Goal: Communication & Community: Share content

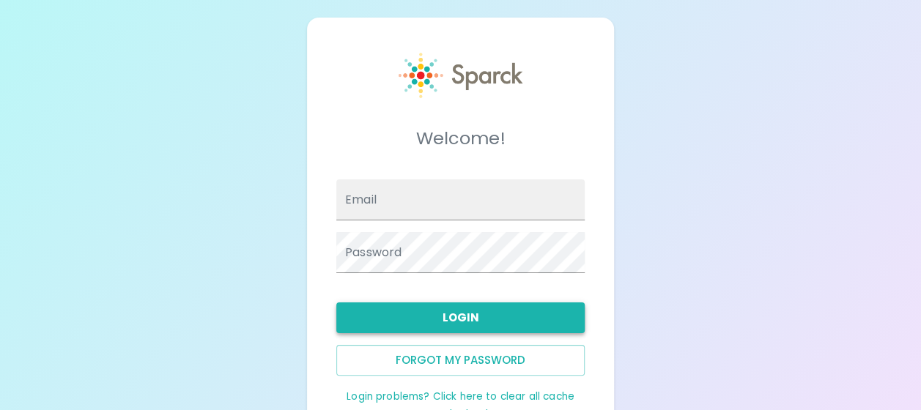
type input "[EMAIL_ADDRESS][DOMAIN_NAME]"
click at [451, 314] on button "Login" at bounding box center [460, 318] width 248 height 31
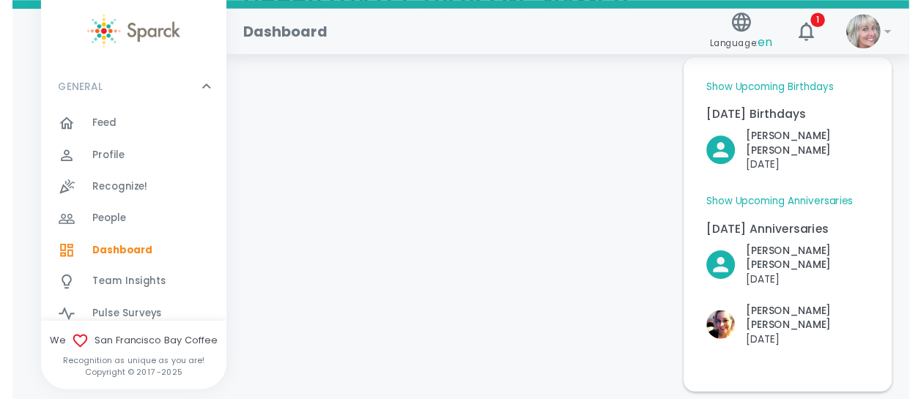
scroll to position [107, 0]
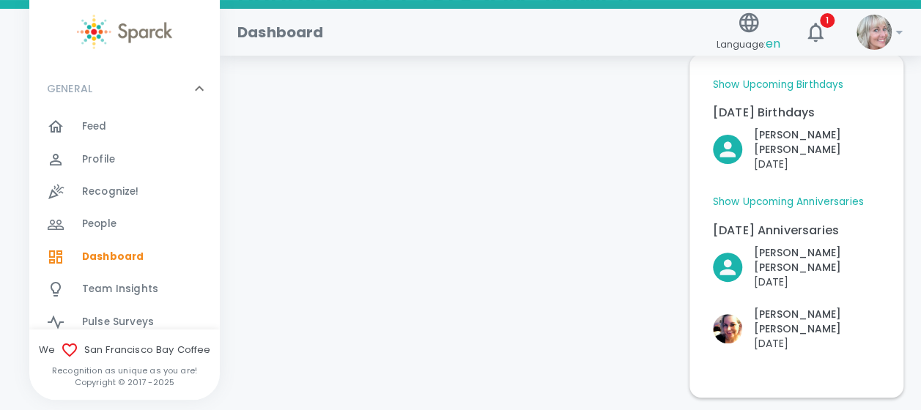
click at [111, 193] on span "Recognize!" at bounding box center [110, 192] width 57 height 15
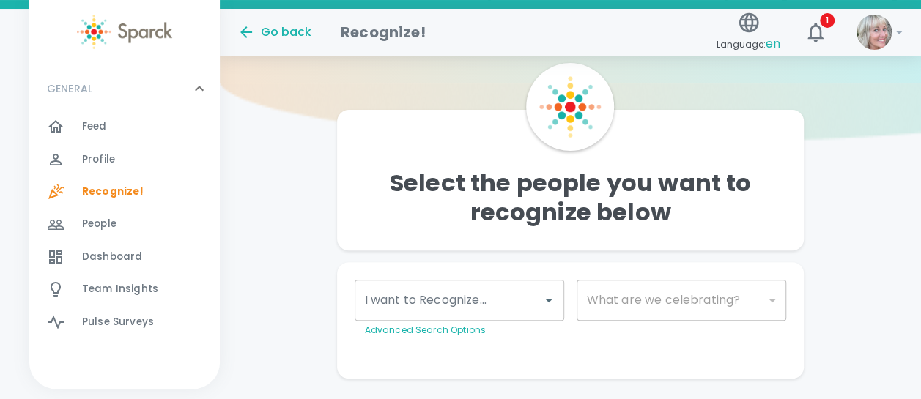
click at [489, 308] on input "I want to Recognize..." at bounding box center [448, 301] width 175 height 28
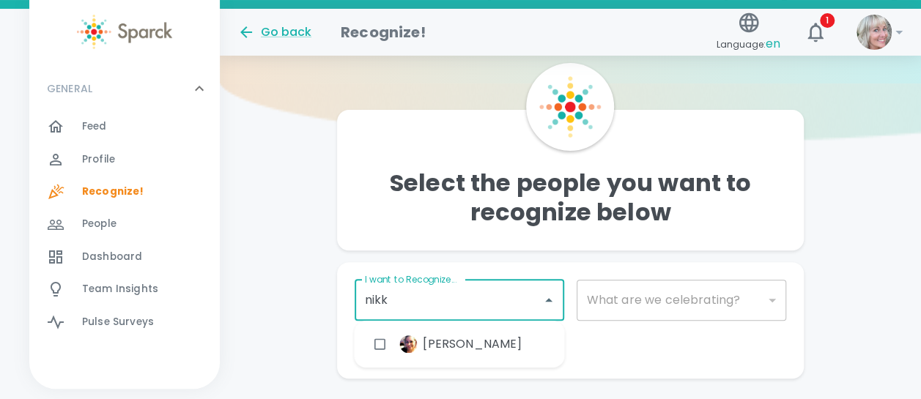
type input "nikki"
click at [472, 344] on span "[PERSON_NAME]" at bounding box center [472, 345] width 99 height 18
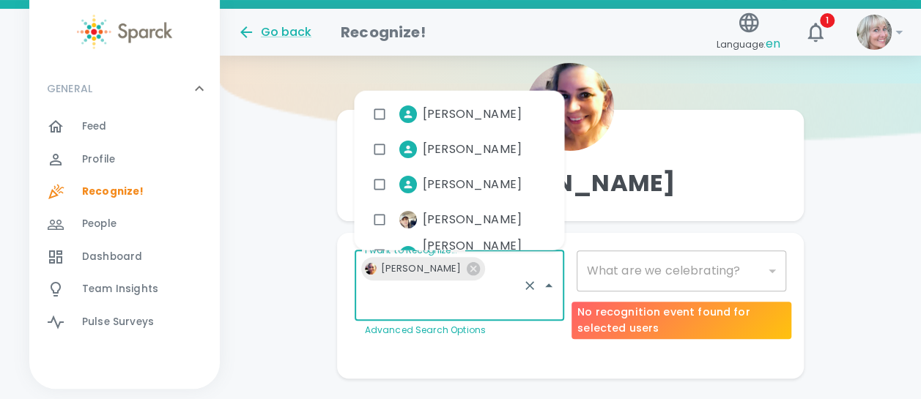
click at [646, 274] on div "​" at bounding box center [682, 271] width 210 height 41
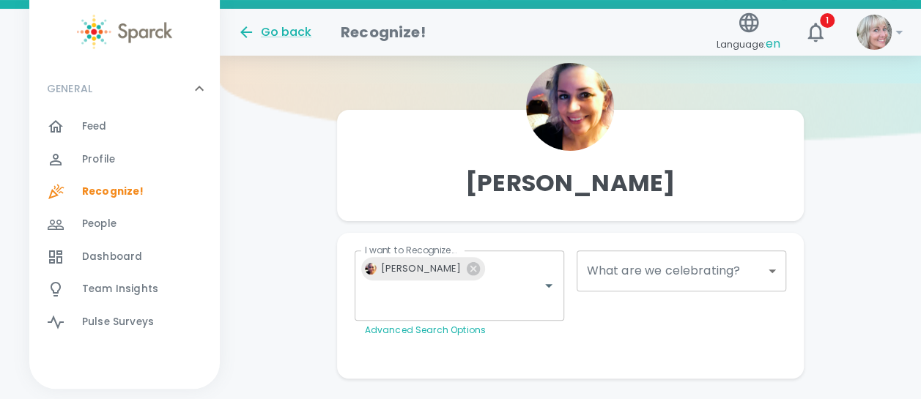
click at [775, 267] on body "Skip Navigation Go back Recognize! Language: en 1 ! GENERAL 0 Feed 0 Profile 0 …" at bounding box center [460, 165] width 921 height 544
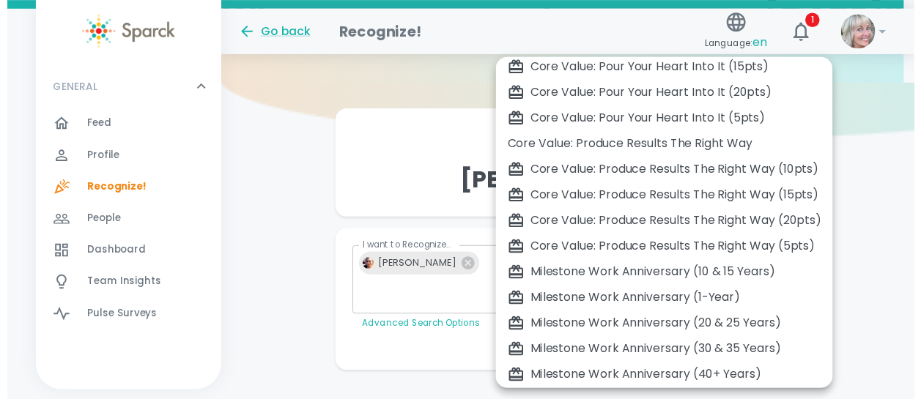
scroll to position [674, 0]
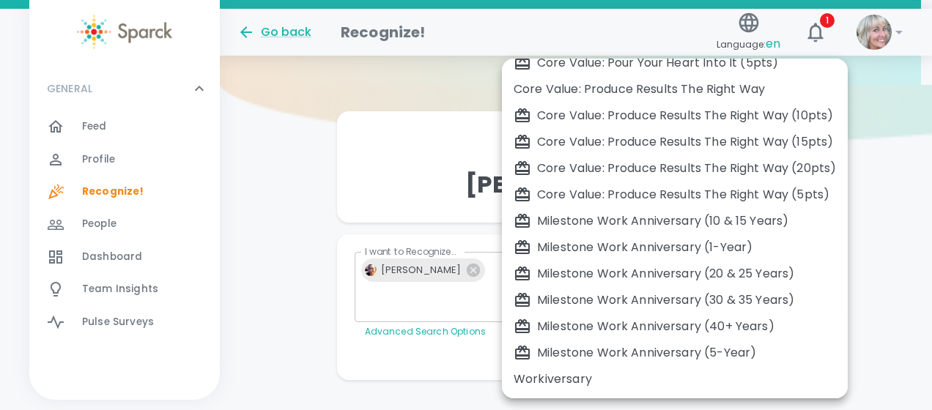
click at [576, 381] on div "Workiversary" at bounding box center [675, 380] width 322 height 18
type input "2073"
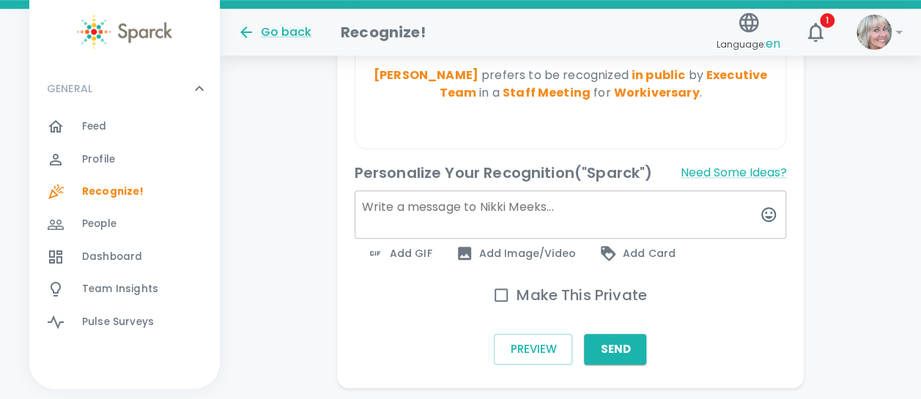
scroll to position [503, 0]
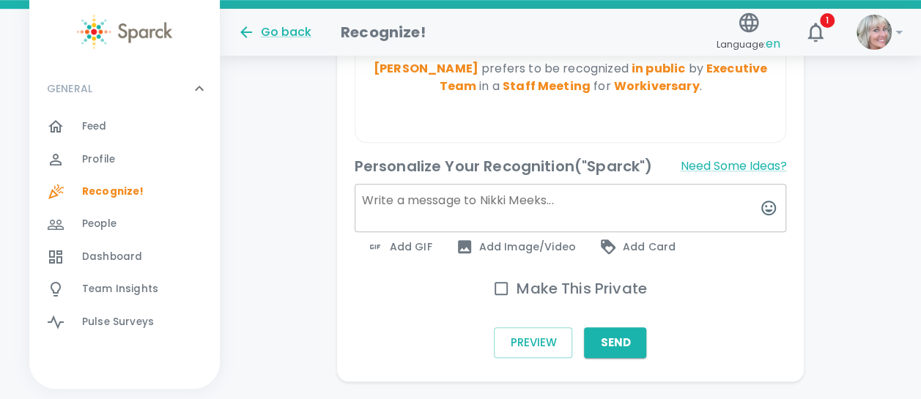
click at [410, 184] on textarea at bounding box center [571, 208] width 432 height 48
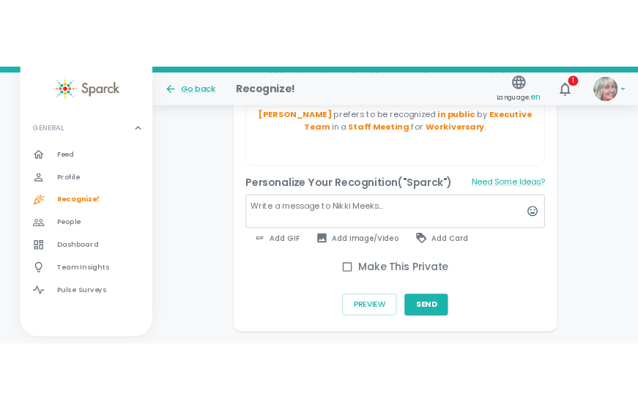
scroll to position [469, 0]
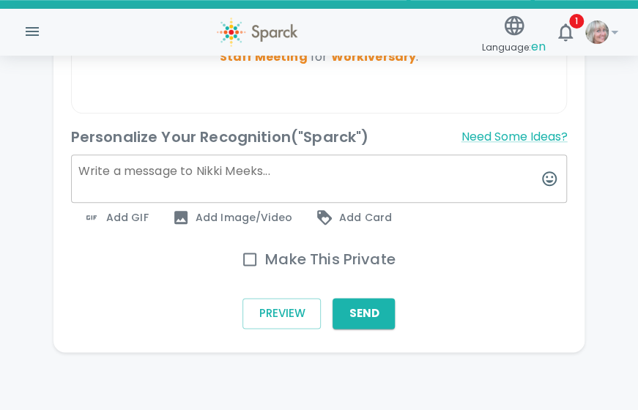
click at [157, 171] on textarea at bounding box center [319, 179] width 497 height 48
paste textarea "Congratulations on reaching your one-year milestone with us! Your dedication, g…"
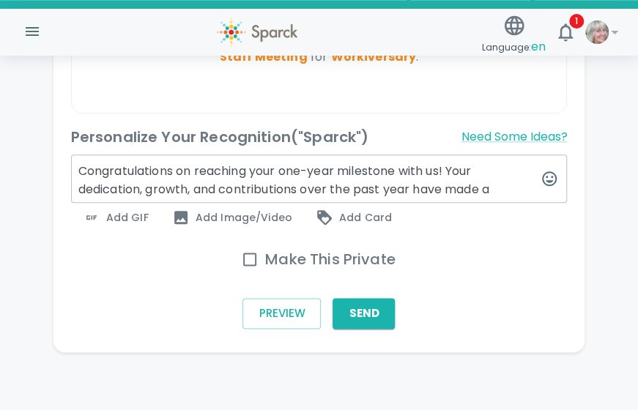
scroll to position [503, 0]
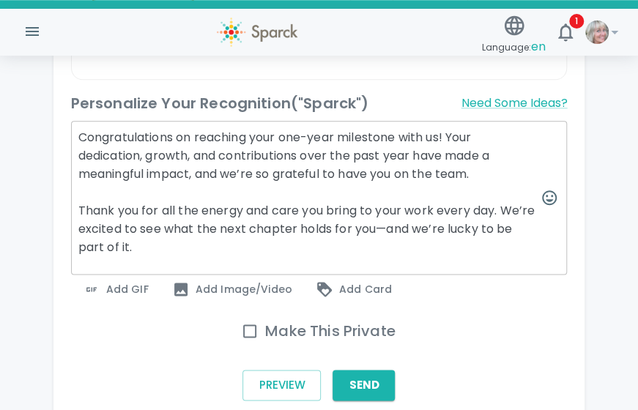
click at [79, 134] on textarea "Congratulations on reaching your one-year milestone with us! Your dedication, g…" at bounding box center [319, 198] width 497 height 154
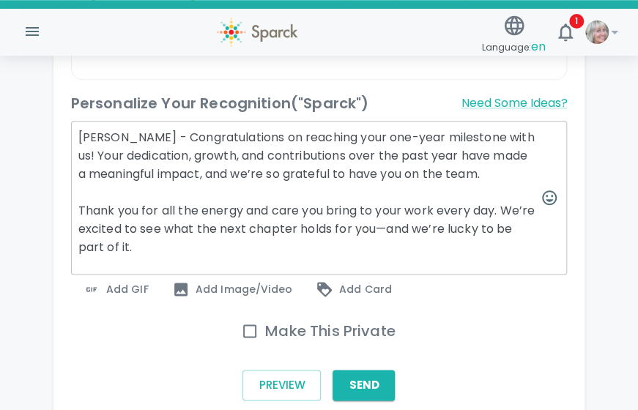
click at [353, 137] on textarea "[PERSON_NAME] - Congratulations on reaching your one-year milestone with us! Yo…" at bounding box center [319, 198] width 497 height 154
click at [494, 136] on textarea "[PERSON_NAME] - Congratulations on reaching your one-year milestone with us! Yo…" at bounding box center [319, 198] width 497 height 154
click at [484, 136] on textarea "[PERSON_NAME] - Congratulations on reaching your one-year milestone with us! Yo…" at bounding box center [319, 198] width 497 height 154
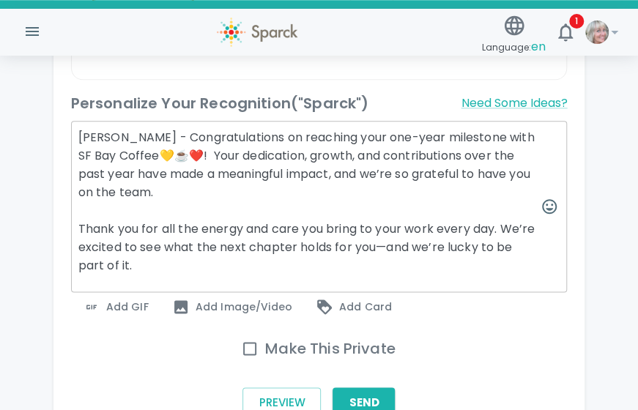
click at [141, 189] on textarea "[PERSON_NAME] - Congratulations on reaching your one-year milestone with SF Bay…" at bounding box center [319, 206] width 497 height 171
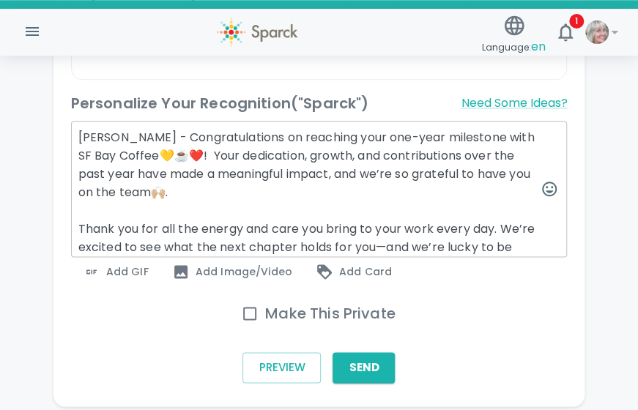
click at [508, 226] on textarea "[PERSON_NAME] - Congratulations on reaching your one-year milestone with SF Bay…" at bounding box center [319, 189] width 497 height 136
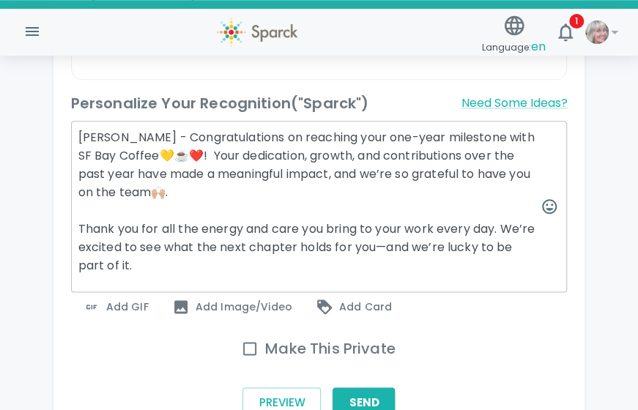
click at [505, 222] on textarea "[PERSON_NAME] - Congratulations on reaching your one-year milestone with SF Bay…" at bounding box center [319, 206] width 497 height 171
click at [500, 221] on textarea "[PERSON_NAME] - Congratulations on reaching your one-year milestone with SF Bay…" at bounding box center [319, 206] width 497 height 171
drag, startPoint x: 303, startPoint y: 172, endPoint x: 191, endPoint y: 168, distance: 112.9
click at [191, 168] on textarea "[PERSON_NAME] - Congratulations on reaching your one-year milestone with SF Bay…" at bounding box center [319, 206] width 497 height 171
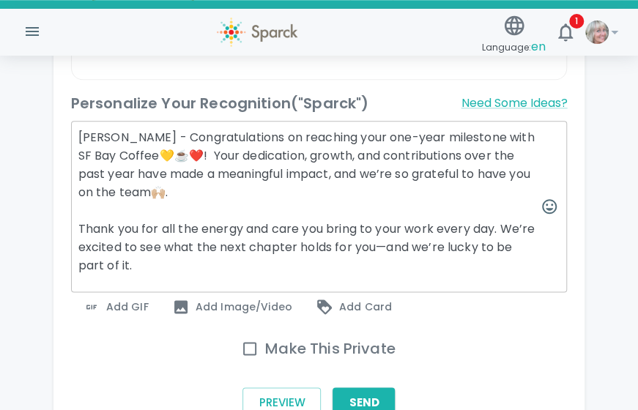
click at [141, 255] on textarea "[PERSON_NAME] - Congratulations on reaching your one-year milestone with SF Bay…" at bounding box center [319, 206] width 497 height 171
click at [76, 292] on textarea "[PERSON_NAME] - Congratulations on reaching your one-year milestone with SF Bay…" at bounding box center [319, 206] width 497 height 171
paste textarea "Can you believe it’s been a whole year already? Huge congrats on hitting your o…"
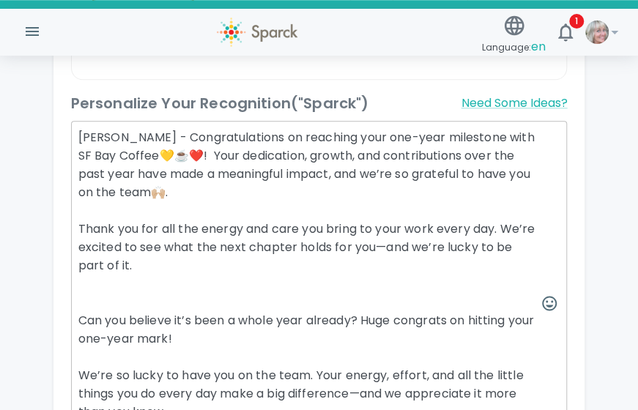
click at [365, 306] on textarea "[PERSON_NAME] - Congratulations on reaching your one-year milestone with SF Bay…" at bounding box center [319, 303] width 497 height 365
click at [194, 322] on textarea "[PERSON_NAME] - Congratulations on reaching your one-year milestone with SF Bay…" at bounding box center [319, 303] width 497 height 365
drag, startPoint x: 199, startPoint y: 323, endPoint x: 391, endPoint y: 330, distance: 192.9
click at [391, 330] on textarea "[PERSON_NAME] - Congratulations on reaching your one-year milestone with SF Bay…" at bounding box center [319, 303] width 497 height 365
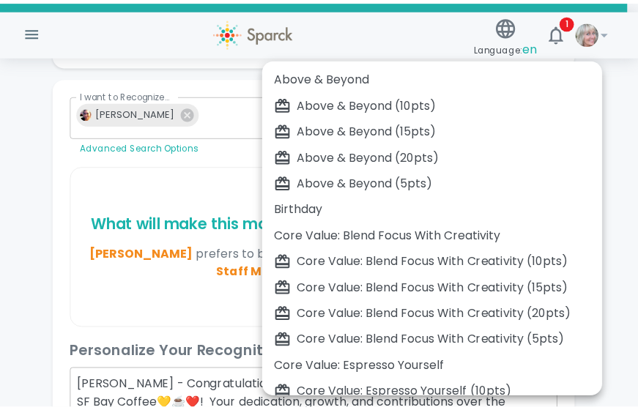
scroll to position [674, 0]
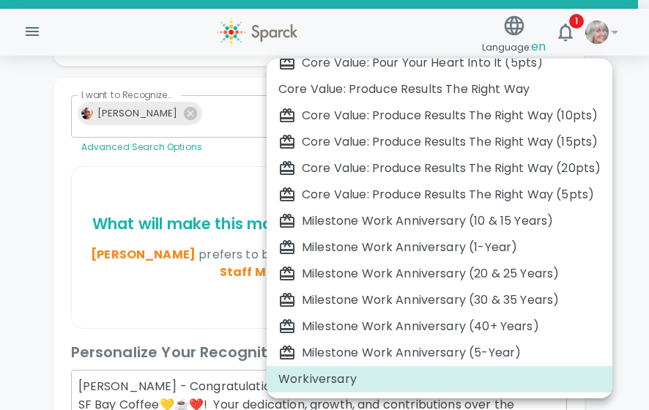
drag, startPoint x: 416, startPoint y: 114, endPoint x: 394, endPoint y: 120, distance: 22.8
click at [394, 120] on body "Skip Navigation Language: en 1 ! Who are we going to recognize [DATE]? [PERSON_…" at bounding box center [324, 344] width 649 height 1197
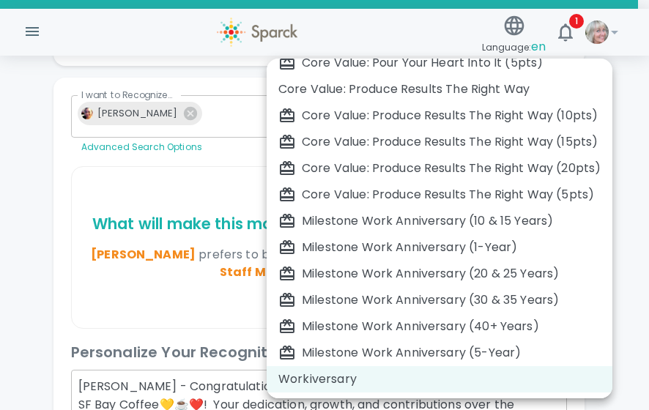
click at [370, 378] on div "Workiversary" at bounding box center [439, 380] width 322 height 18
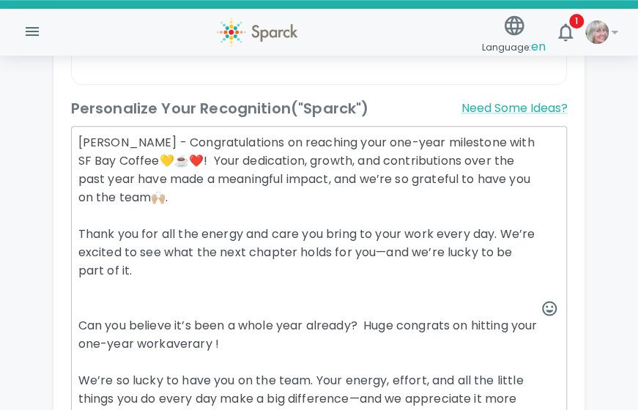
scroll to position [504, 0]
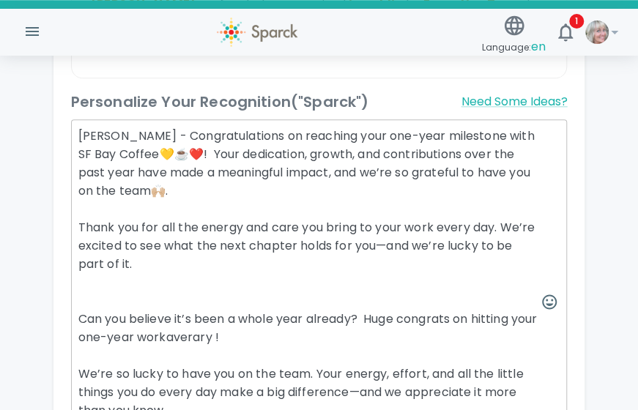
click at [202, 325] on textarea "[PERSON_NAME] - Congratulations on reaching your one-year milestone with SF Bay…" at bounding box center [319, 301] width 497 height 365
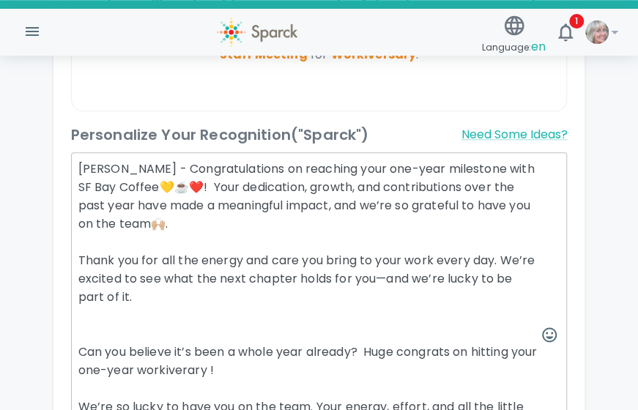
scroll to position [473, 0]
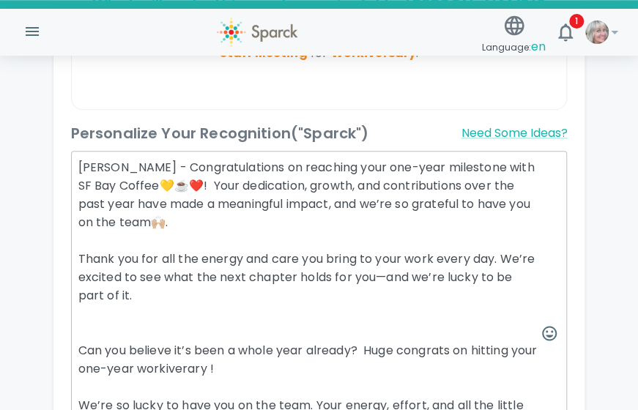
click at [215, 356] on textarea "[PERSON_NAME] - Congratulations on reaching your one-year milestone with SF Bay…" at bounding box center [319, 333] width 497 height 365
click at [270, 353] on textarea "[PERSON_NAME] - Congratulations on reaching your one-year milestone with SF Bay…" at bounding box center [319, 333] width 497 height 365
drag, startPoint x: 214, startPoint y: 355, endPoint x: 274, endPoint y: 387, distance: 68.2
click at [274, 387] on textarea "[PERSON_NAME] - Congratulations on reaching your one-year milestone with SF Bay…" at bounding box center [319, 333] width 497 height 365
click at [244, 352] on textarea "[PERSON_NAME] - Congratulations on reaching your one-year milestone with SF Bay…" at bounding box center [319, 333] width 497 height 365
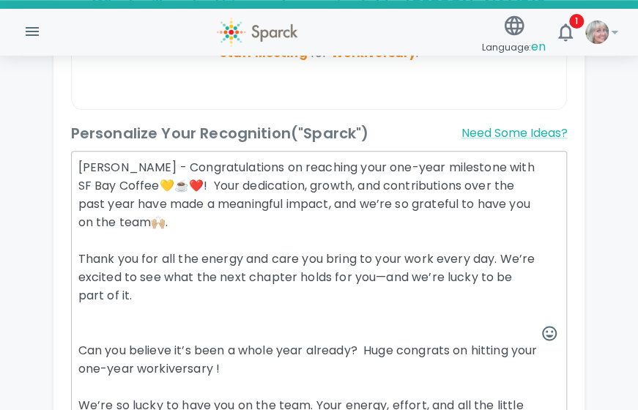
click at [264, 352] on textarea "[PERSON_NAME] - Congratulations on reaching your one-year milestone with SF Bay…" at bounding box center [319, 333] width 497 height 365
drag, startPoint x: 472, startPoint y: 167, endPoint x: 174, endPoint y: 177, distance: 297.7
click at [174, 177] on textarea "[PERSON_NAME] - Congratulations on reaching your one-year milestone with SF Bay…" at bounding box center [319, 316] width 497 height 330
click at [276, 353] on textarea "[PERSON_NAME] - Congratulations on reaching your one-year milestone with SF Bay…" at bounding box center [319, 333] width 497 height 365
paste textarea "SF Bay Coffee💛☕❤️!"
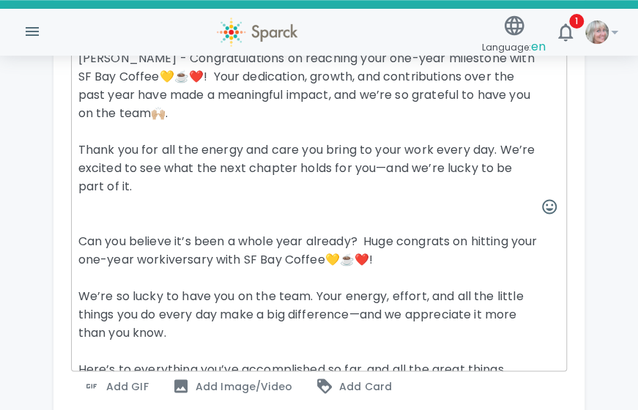
scroll to position [583, 0]
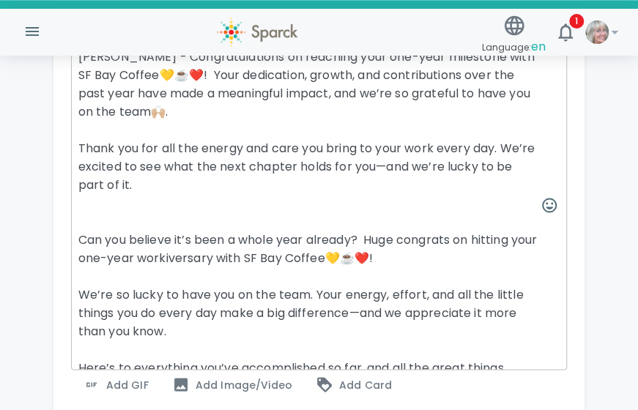
click at [317, 274] on textarea "[PERSON_NAME] - Congratulations on reaching your one-year milestone with SF Bay…" at bounding box center [319, 205] width 497 height 330
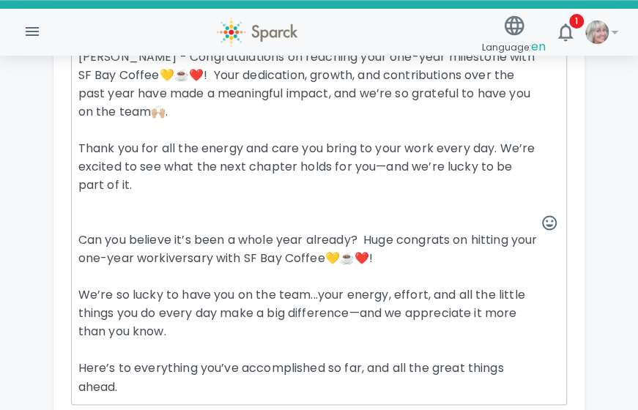
click at [355, 293] on textarea "[PERSON_NAME] - Congratulations on reaching your one-year milestone with SF Bay…" at bounding box center [319, 222] width 497 height 365
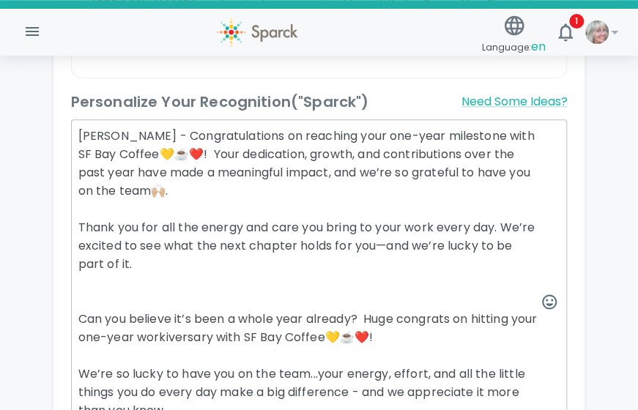
scroll to position [475, 0]
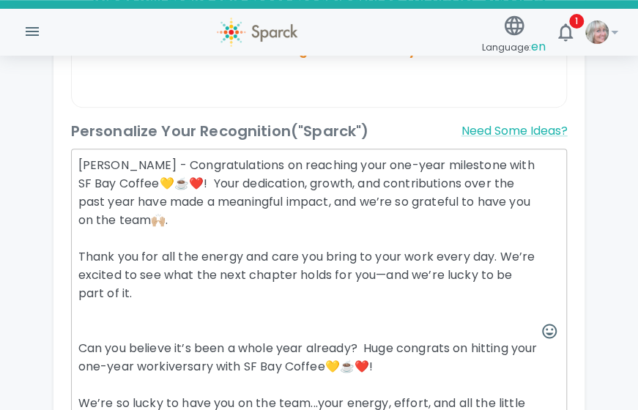
click at [75, 334] on textarea "[PERSON_NAME] - Congratulations on reaching your one-year milestone with SF Bay…" at bounding box center [319, 331] width 497 height 365
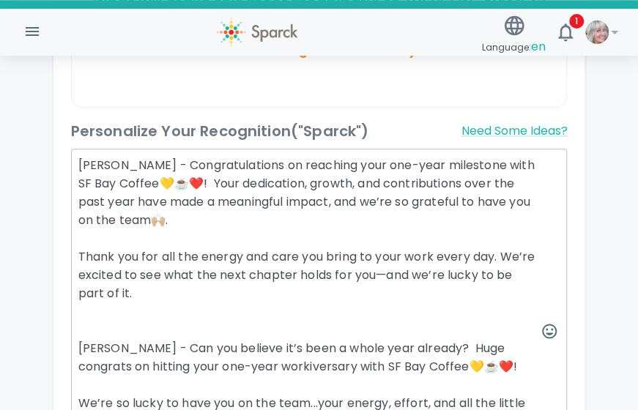
drag, startPoint x: 77, startPoint y: 158, endPoint x: 158, endPoint y: 290, distance: 154.6
click at [158, 290] on textarea "[PERSON_NAME] - Congratulations on reaching your one-year milestone with SF Bay…" at bounding box center [319, 331] width 497 height 365
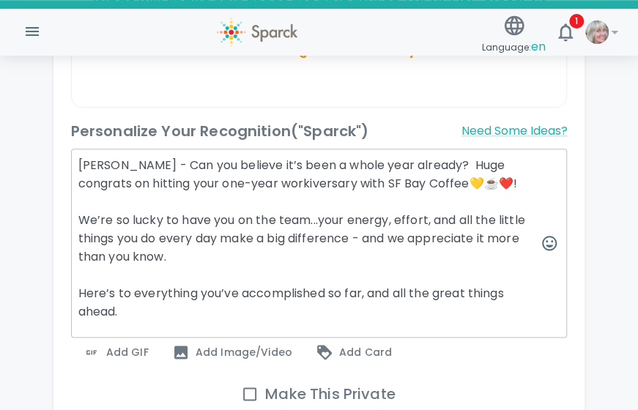
click at [75, 212] on textarea "[PERSON_NAME] - Can you believe it’s been a whole year already? Huge congrats o…" at bounding box center [319, 243] width 497 height 189
click at [274, 215] on textarea "[PERSON_NAME] - Can you believe it’s been a whole year already? Huge congrats o…" at bounding box center [319, 243] width 497 height 189
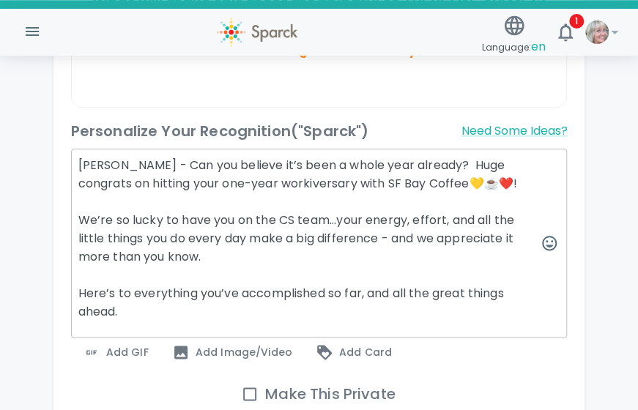
click at [305, 213] on textarea "[PERSON_NAME] - Can you believe it’s been a whole year already? Huge congrats o…" at bounding box center [319, 243] width 497 height 189
click at [200, 248] on textarea "[PERSON_NAME] - Can you believe it’s been a whole year already? Huge congrats o…" at bounding box center [319, 243] width 497 height 189
click at [133, 306] on textarea "[PERSON_NAME] - Can you believe it’s been a whole year already? Huge congrats o…" at bounding box center [319, 243] width 497 height 189
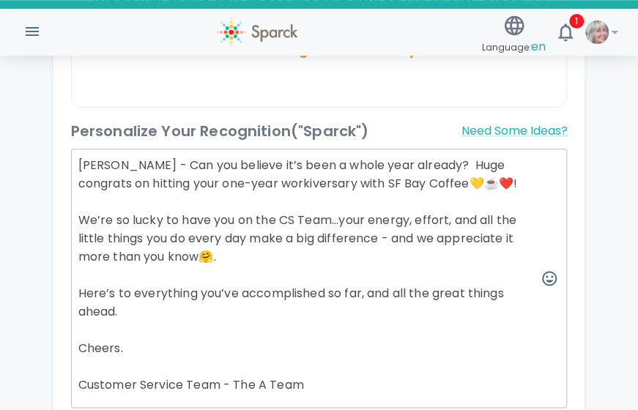
click at [232, 370] on textarea "[PERSON_NAME] - Can you believe it’s been a whole year already? Huge congrats o…" at bounding box center [319, 278] width 497 height 259
drag, startPoint x: 344, startPoint y: 369, endPoint x: 78, endPoint y: 379, distance: 266.2
click at [78, 379] on textarea "[PERSON_NAME] - Can you believe it’s been a whole year already? Huge congrats o…" at bounding box center [319, 278] width 497 height 259
click at [256, 371] on textarea "[PERSON_NAME] - Can you believe it’s been a whole year already? Huge congrats o…" at bounding box center [319, 278] width 497 height 259
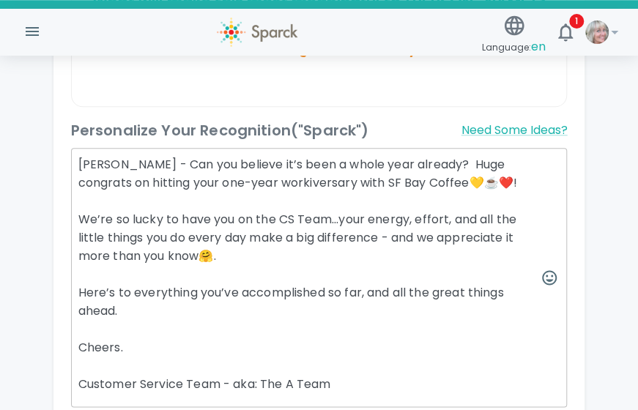
click at [287, 368] on textarea "[PERSON_NAME] - Can you believe it’s been a whole year already? Huge congrats o…" at bounding box center [319, 277] width 497 height 259
click at [313, 369] on textarea "[PERSON_NAME] - Can you believe it’s been a whole year already? Huge congrats o…" at bounding box center [319, 277] width 497 height 259
click at [259, 369] on textarea "[PERSON_NAME] - Can you believe it’s been a whole year already? Huge congrats o…" at bounding box center [319, 277] width 497 height 259
click at [361, 368] on textarea "[PERSON_NAME] - Can you believe it’s been a whole year already? Huge congrats o…" at bounding box center [319, 277] width 497 height 259
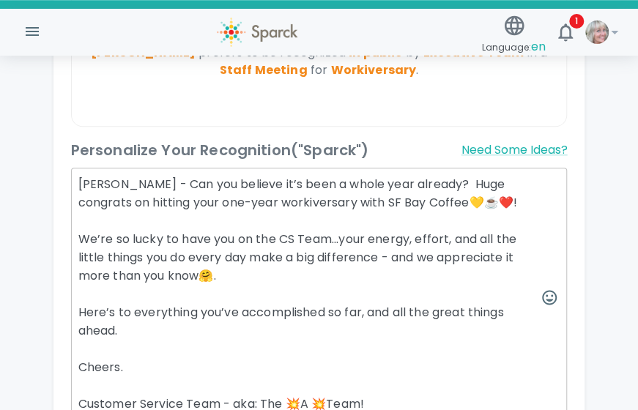
scroll to position [457, 0]
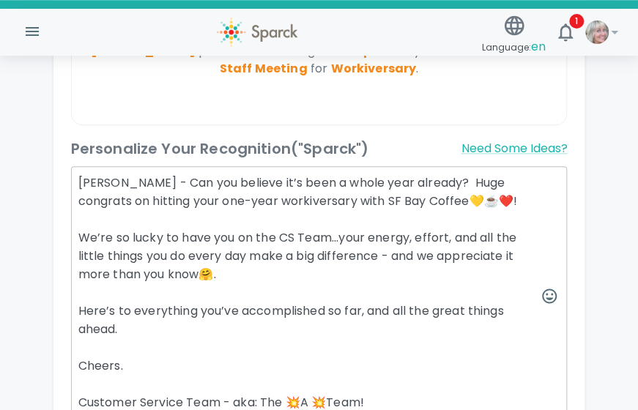
click at [319, 254] on textarea "[PERSON_NAME] - Can you believe it’s been a whole year already? Huge congrats o…" at bounding box center [319, 295] width 497 height 259
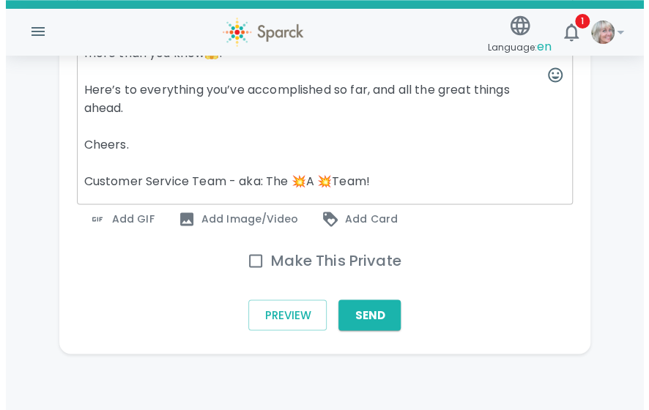
scroll to position [680, 0]
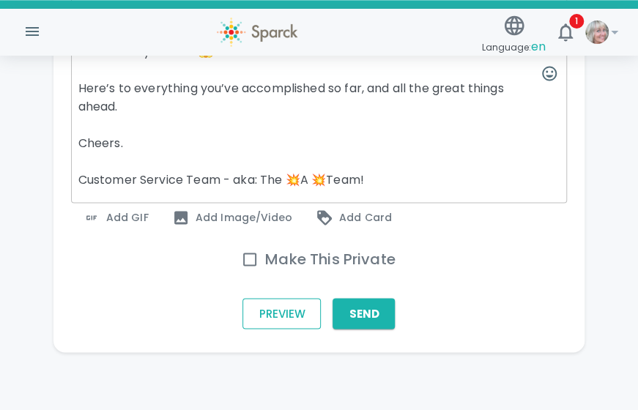
type textarea "[PERSON_NAME] - Can you believe it’s been a whole year already? Huge congrats o…"
click at [273, 315] on button "Preview" at bounding box center [282, 313] width 78 height 31
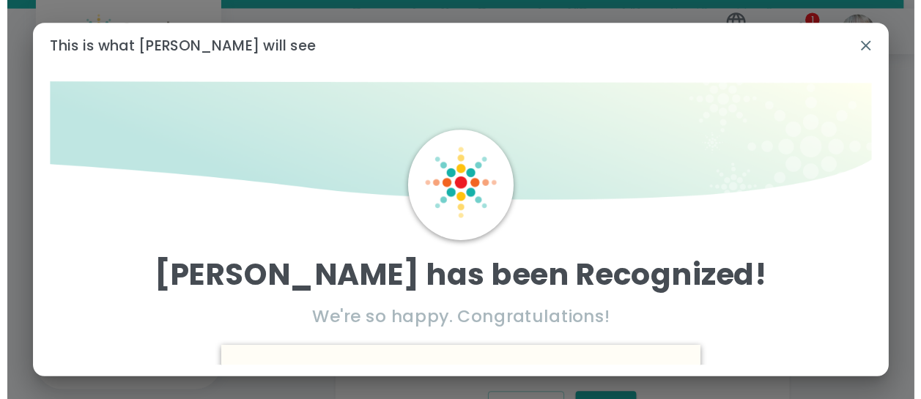
scroll to position [0, 0]
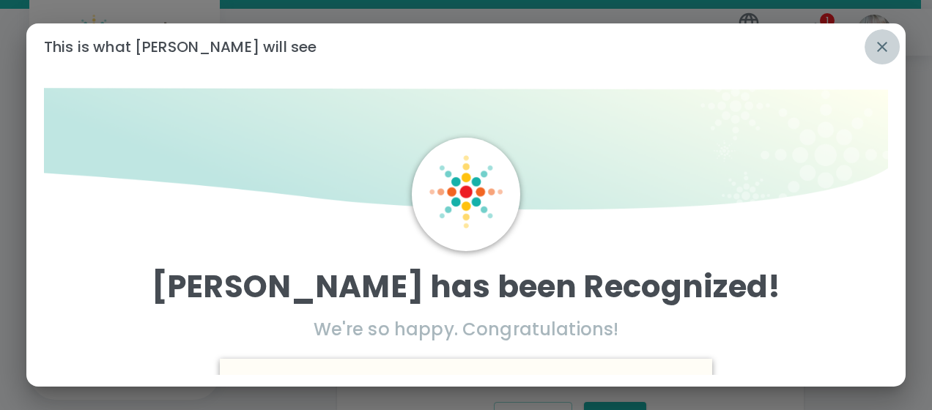
click at [885, 39] on icon "button" at bounding box center [882, 47] width 18 height 18
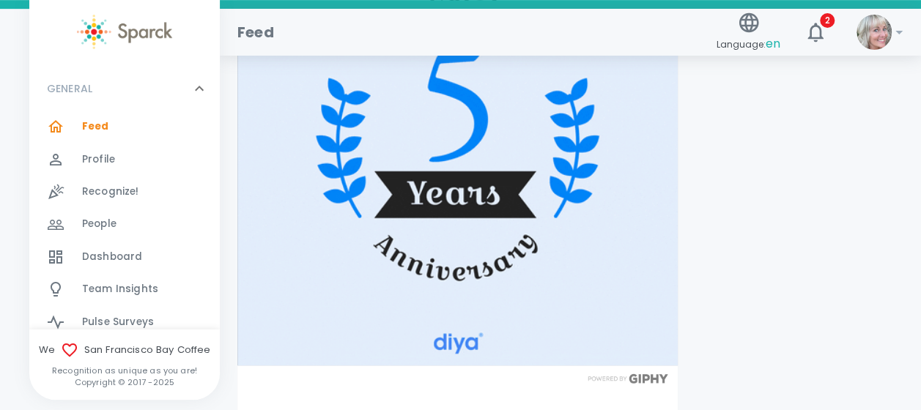
scroll to position [5975, 0]
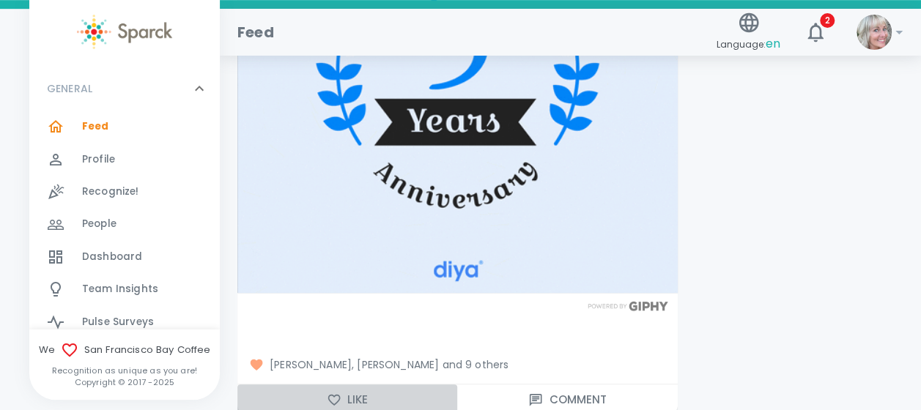
click at [339, 394] on icon "button" at bounding box center [334, 399] width 12 height 11
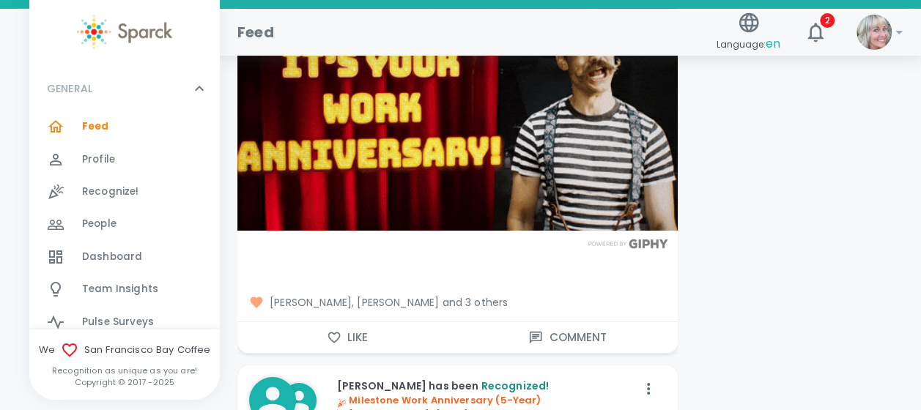
scroll to position [5353, 0]
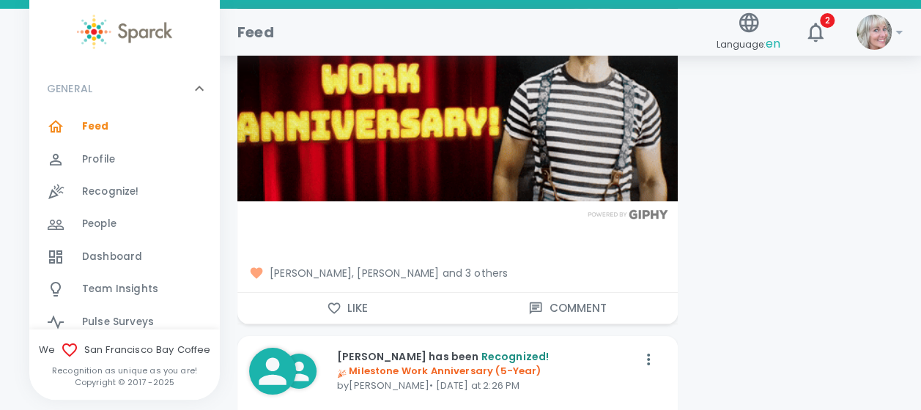
click at [337, 301] on icon "button" at bounding box center [334, 308] width 15 height 15
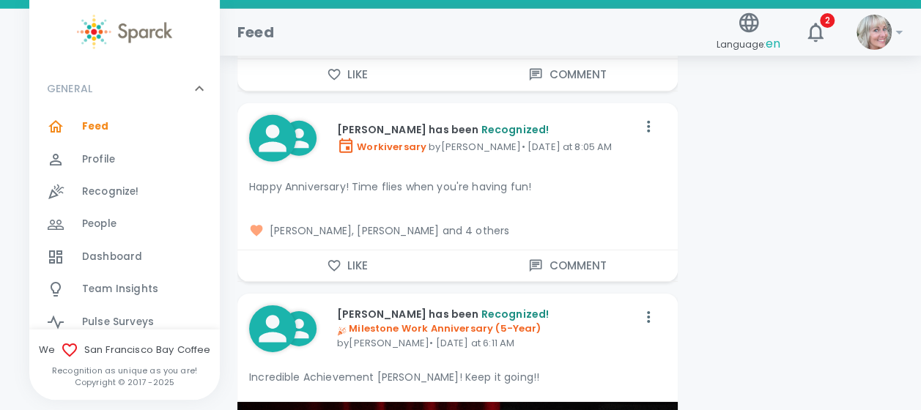
scroll to position [4876, 0]
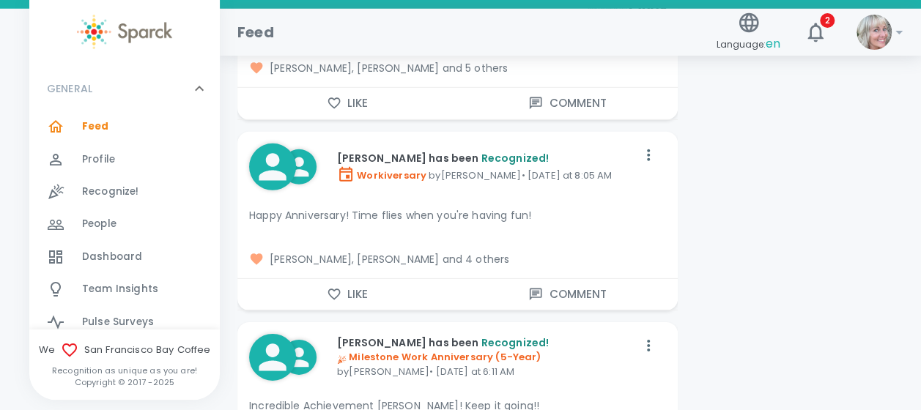
click at [339, 287] on icon "button" at bounding box center [334, 294] width 15 height 15
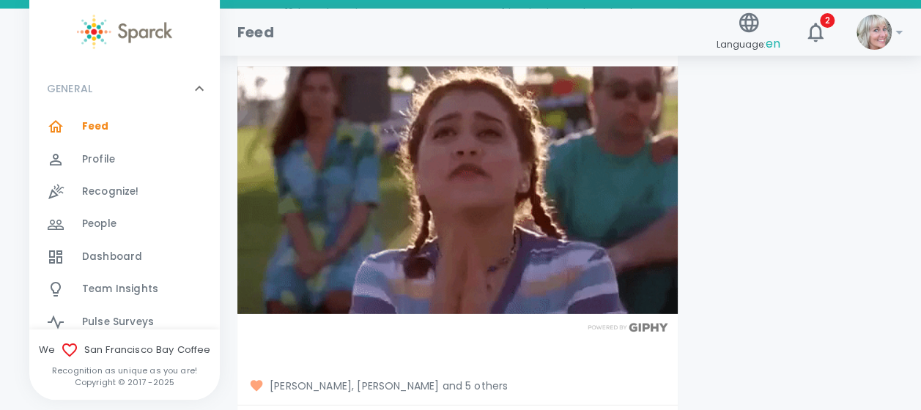
scroll to position [4573, 0]
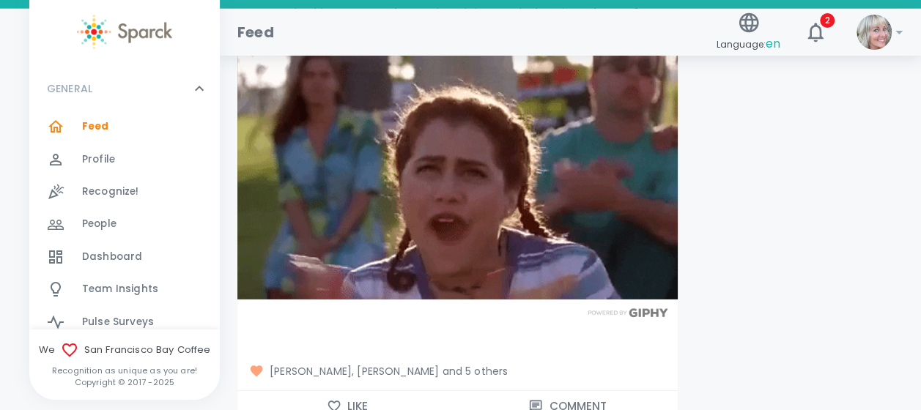
click at [330, 402] on icon "button" at bounding box center [334, 407] width 12 height 11
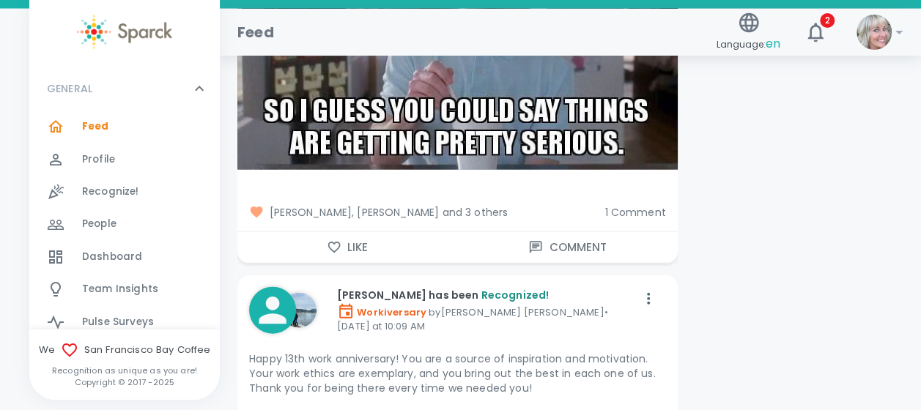
scroll to position [4240, 0]
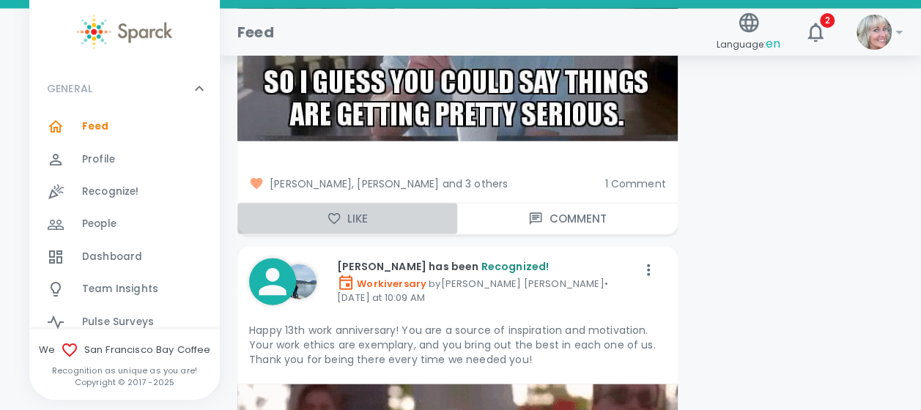
click at [336, 212] on icon "button" at bounding box center [334, 219] width 15 height 15
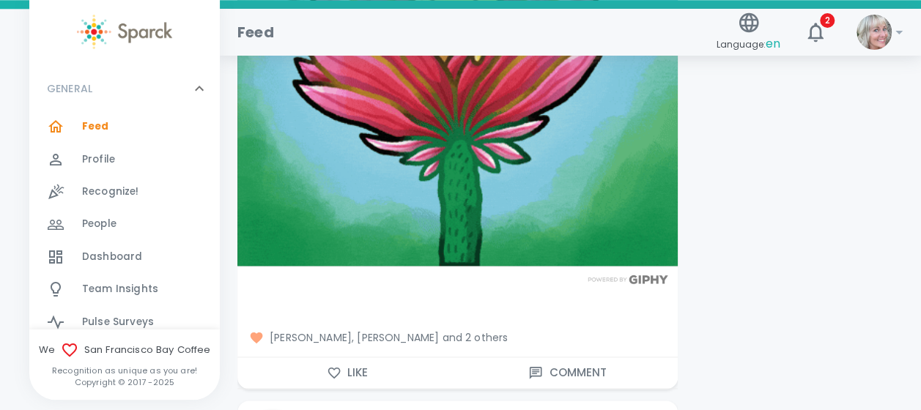
scroll to position [3677, 0]
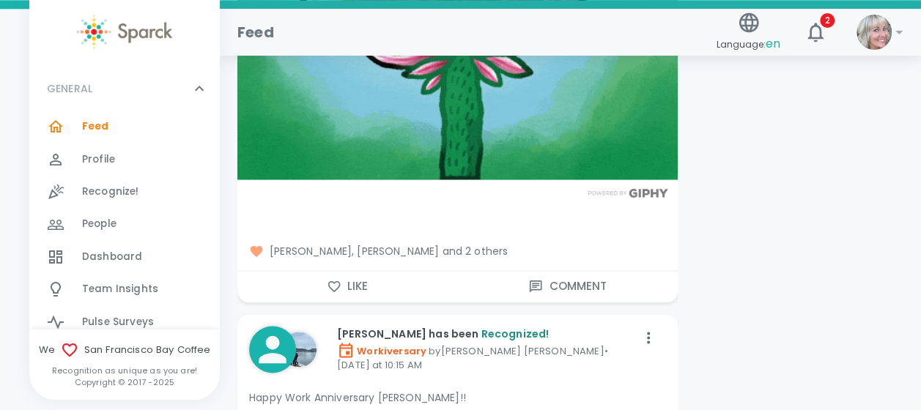
click at [334, 281] on icon "button" at bounding box center [334, 286] width 12 height 11
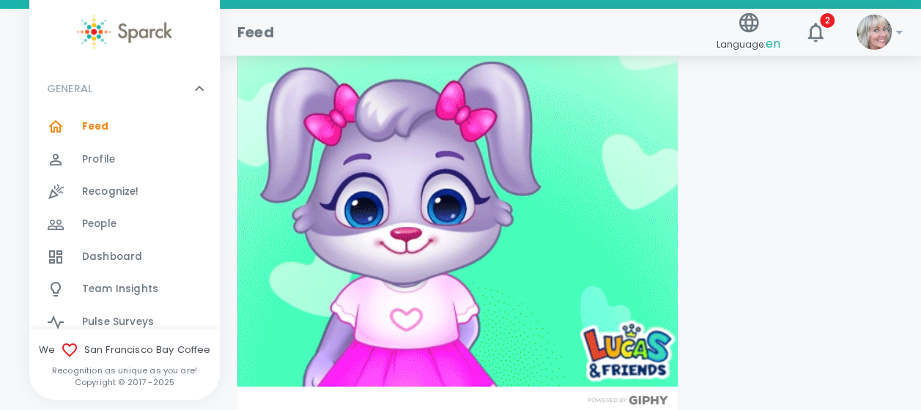
scroll to position [2809, 0]
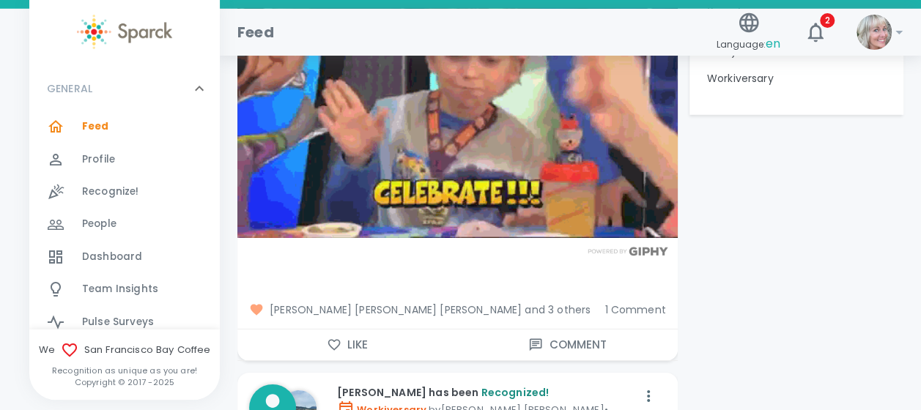
scroll to position [2390, 0]
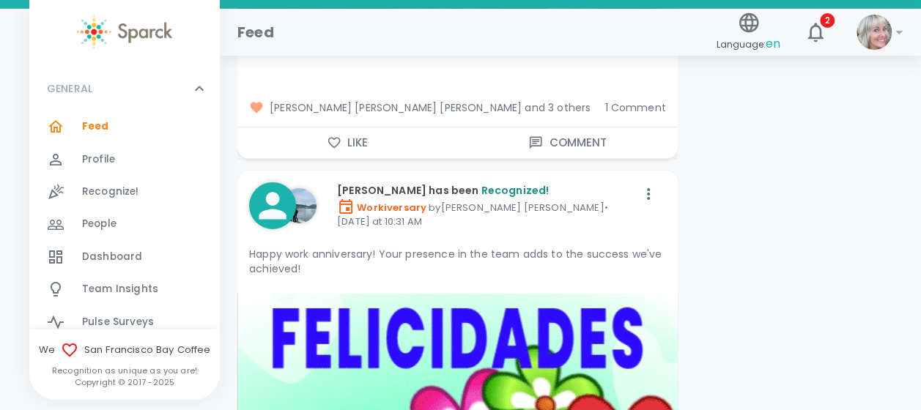
click at [332, 136] on icon "button" at bounding box center [334, 143] width 15 height 15
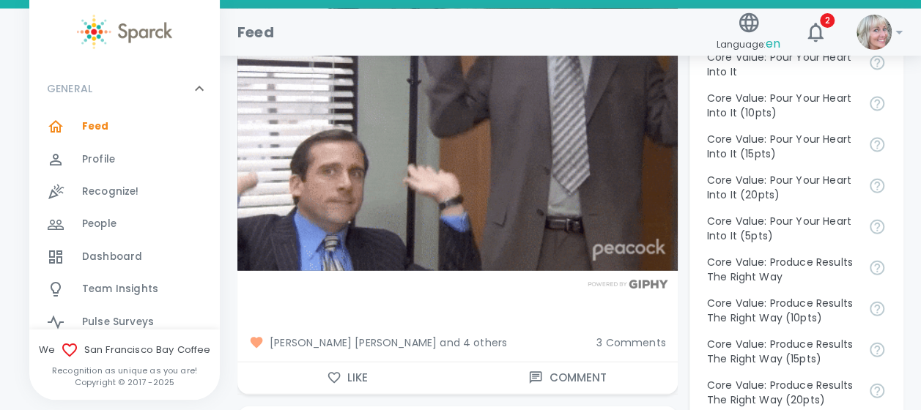
scroll to position [1596, 0]
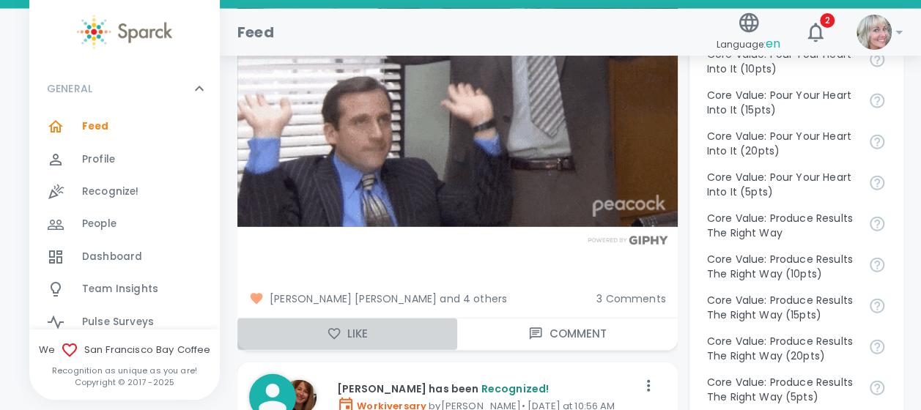
click at [336, 329] on icon "button" at bounding box center [334, 334] width 12 height 11
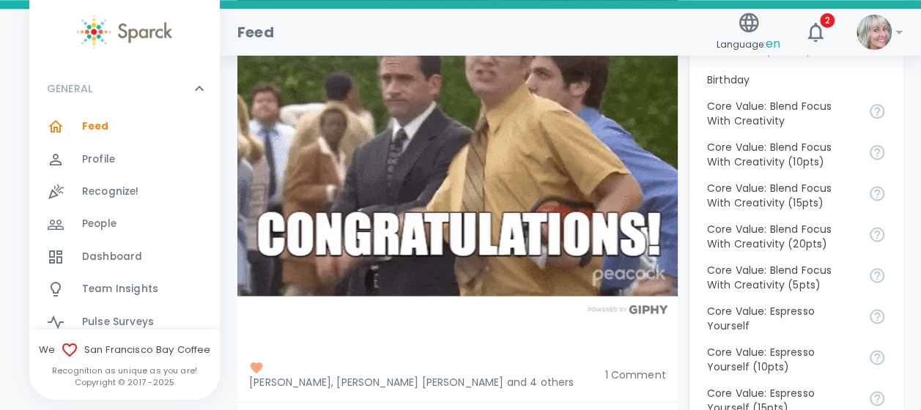
scroll to position [1032, 0]
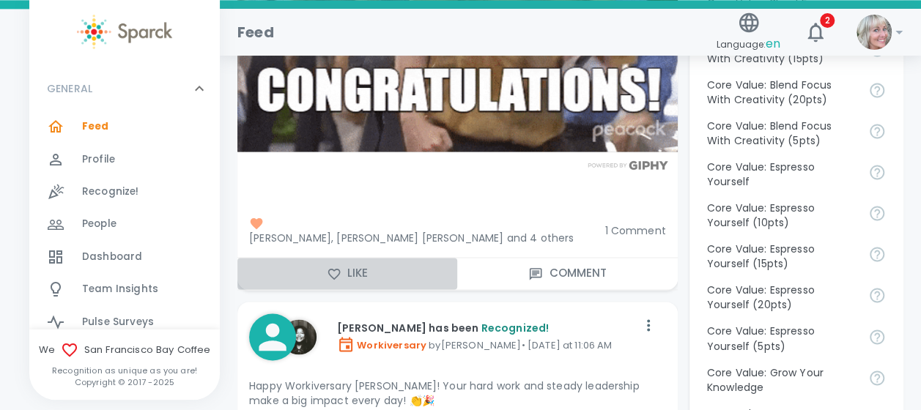
click at [336, 267] on icon "button" at bounding box center [334, 274] width 15 height 15
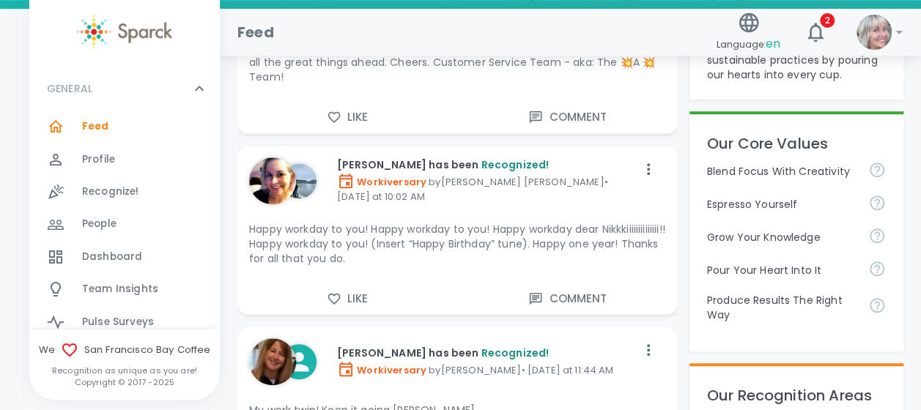
scroll to position [353, 0]
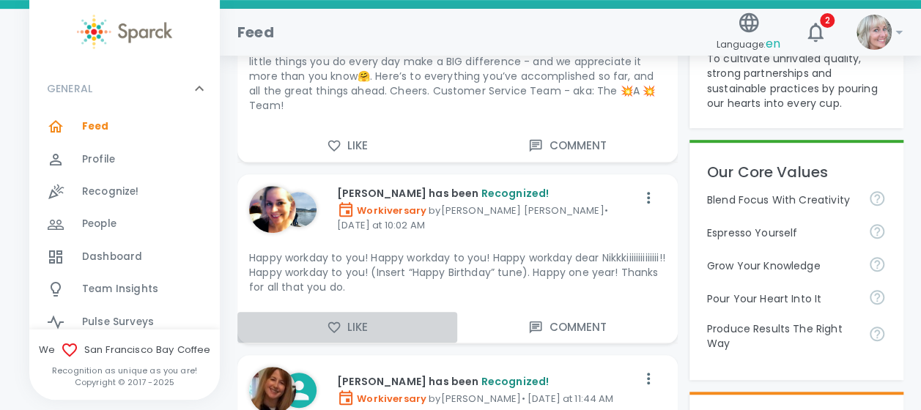
click at [332, 320] on icon "button" at bounding box center [334, 327] width 15 height 15
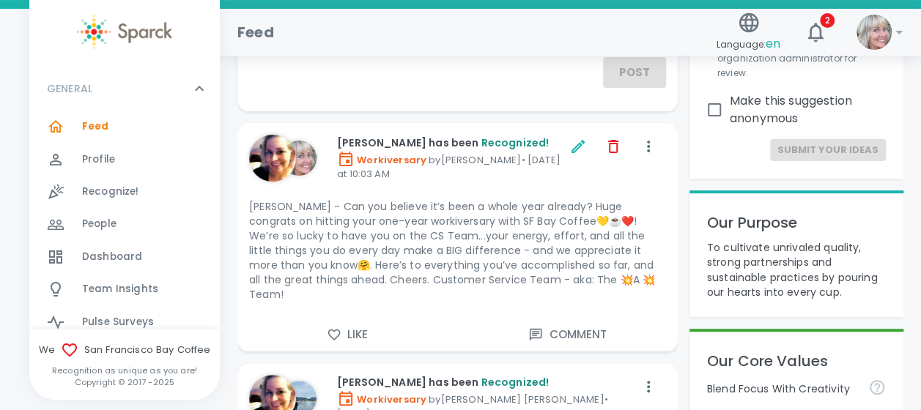
scroll to position [179, 0]
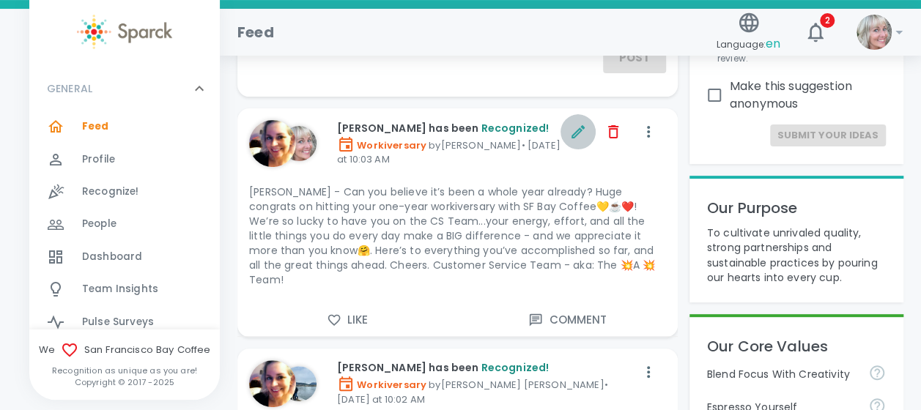
click at [574, 133] on icon "button" at bounding box center [578, 131] width 13 height 13
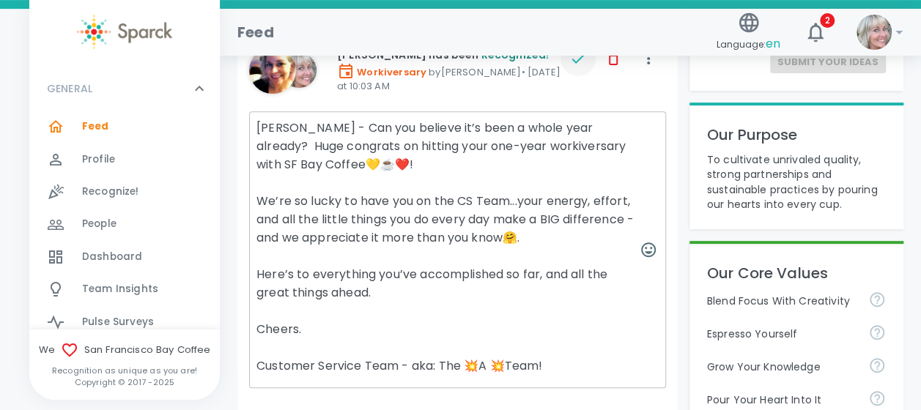
scroll to position [193, 0]
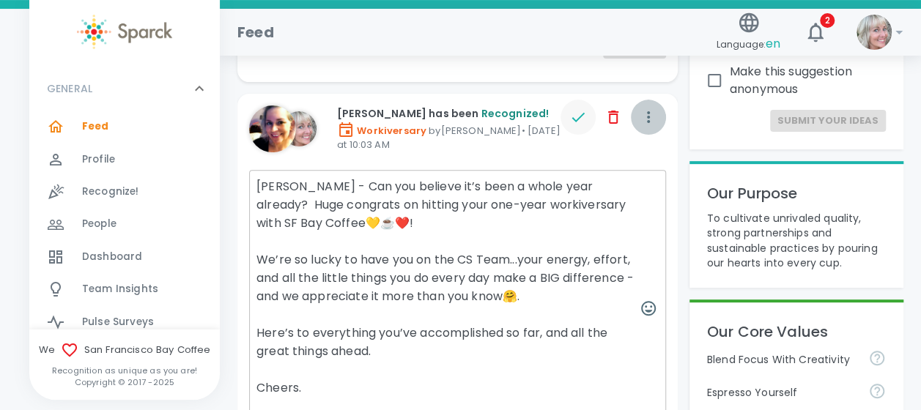
click at [655, 122] on icon "button" at bounding box center [649, 117] width 18 height 18
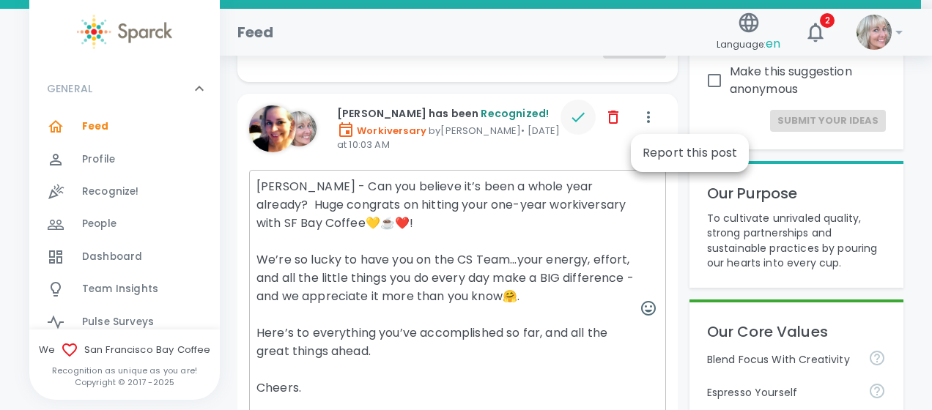
click at [457, 147] on div at bounding box center [466, 205] width 932 height 410
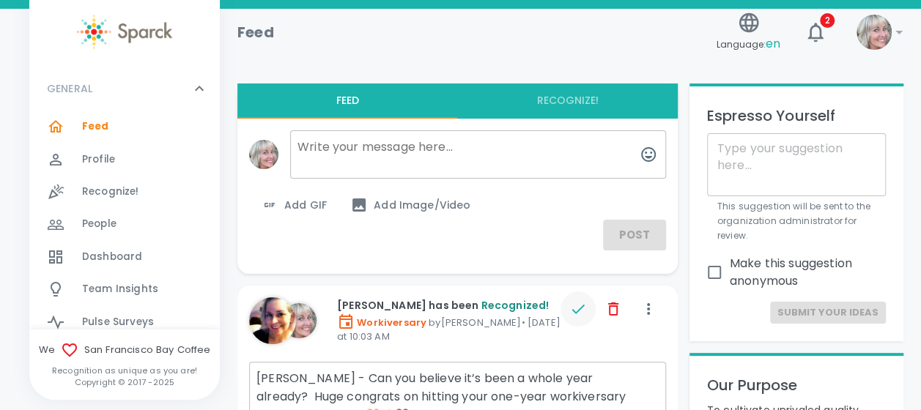
scroll to position [0, 0]
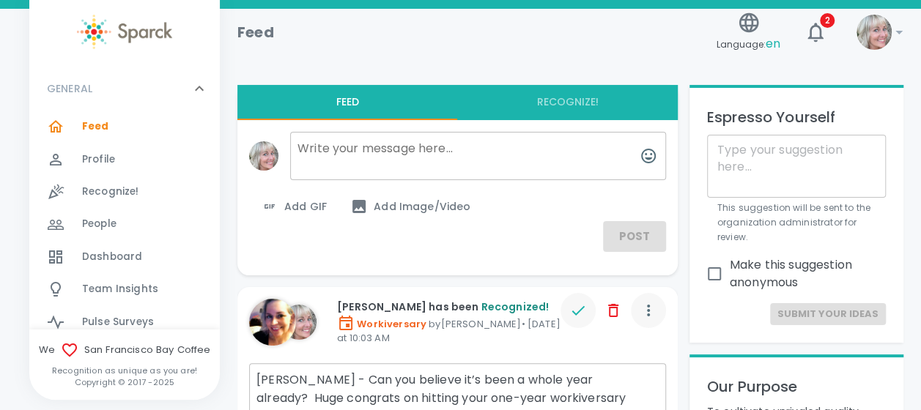
click at [655, 325] on button "button" at bounding box center [648, 310] width 35 height 35
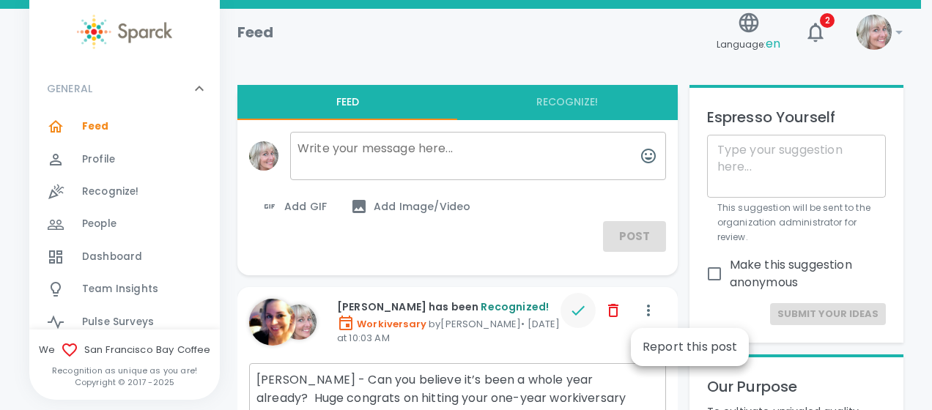
click at [572, 309] on div at bounding box center [466, 205] width 932 height 410
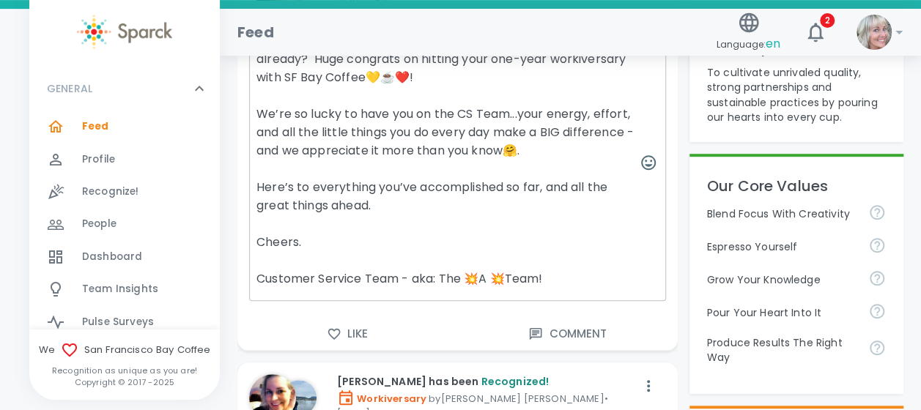
scroll to position [369, 0]
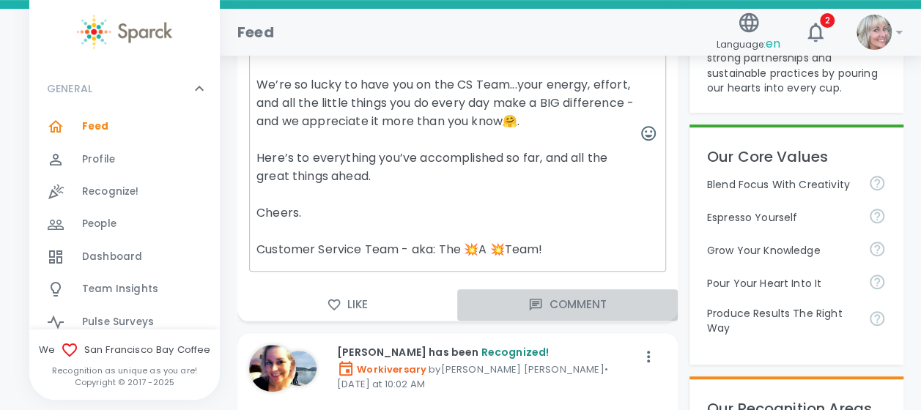
click at [587, 308] on button "Comment" at bounding box center [567, 304] width 220 height 31
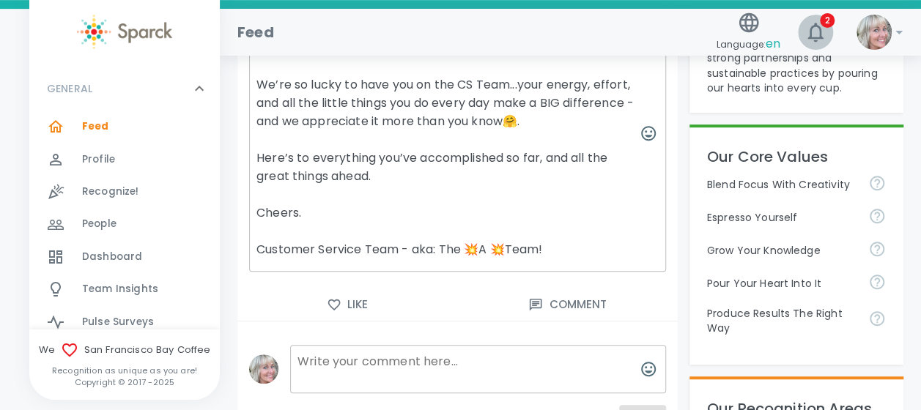
click at [813, 35] on icon "button" at bounding box center [815, 32] width 23 height 23
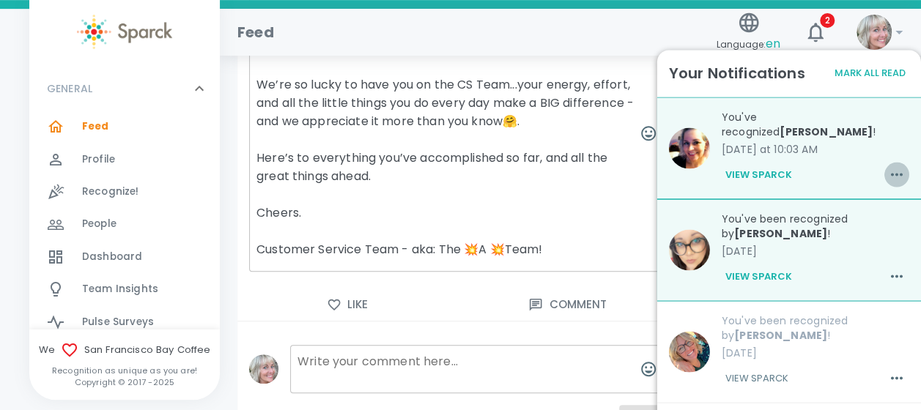
click at [888, 166] on icon "button" at bounding box center [897, 175] width 18 height 18
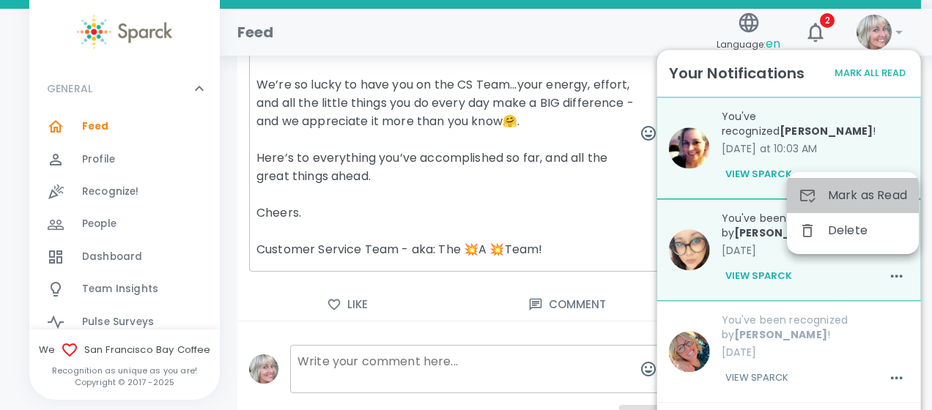
click at [838, 201] on span "Mark as Read" at bounding box center [867, 196] width 79 height 18
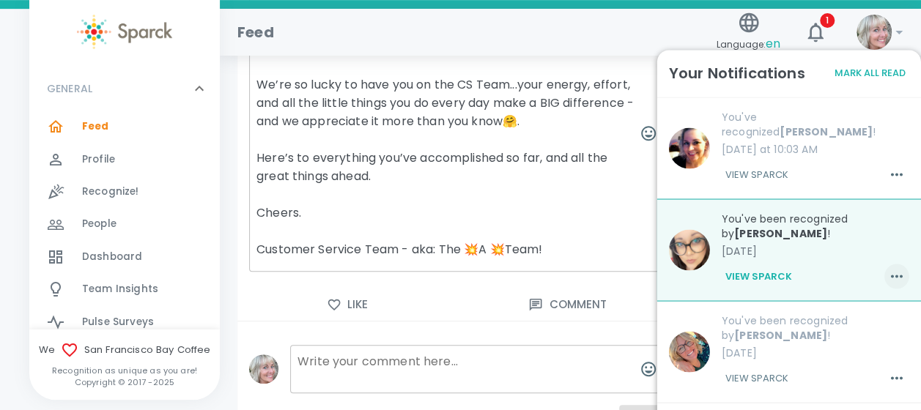
click at [893, 267] on icon "button" at bounding box center [897, 276] width 18 height 18
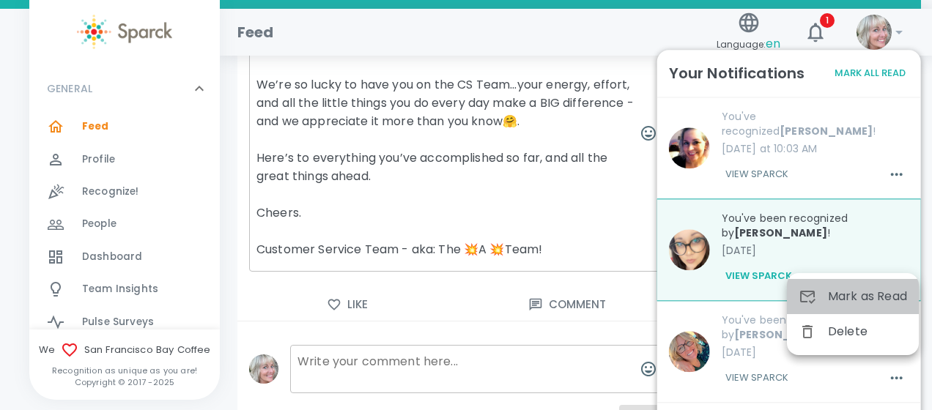
click at [848, 288] on span "Mark as Read" at bounding box center [867, 297] width 79 height 18
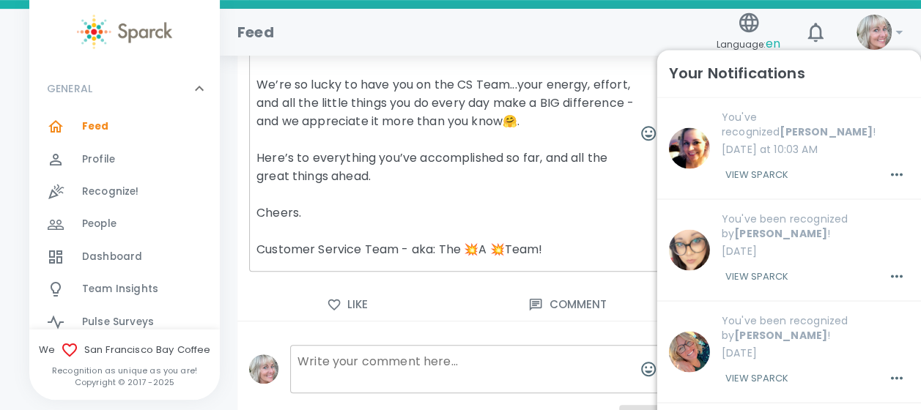
click at [601, 13] on div "Feed" at bounding box center [468, 26] width 485 height 35
click at [608, 38] on div "Feed" at bounding box center [468, 26] width 485 height 35
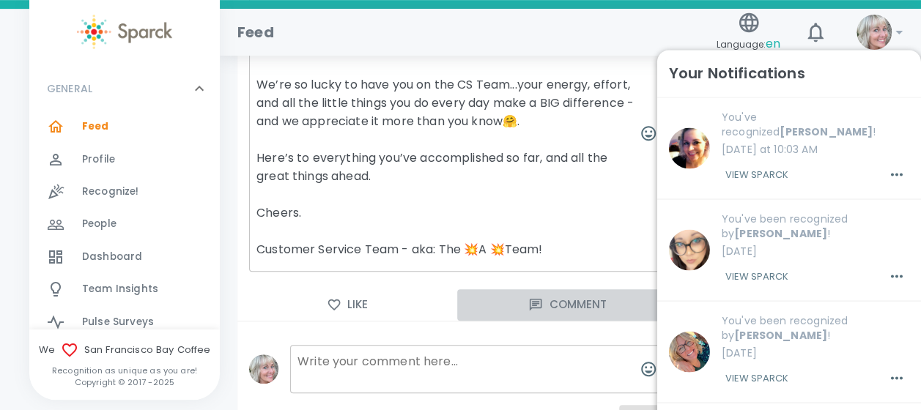
click at [572, 304] on button "Comment" at bounding box center [567, 304] width 220 height 31
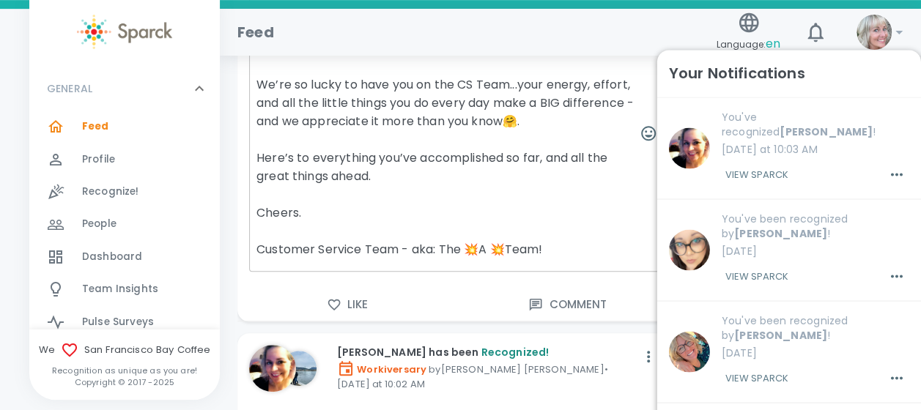
click at [572, 304] on button "Comment" at bounding box center [567, 304] width 220 height 31
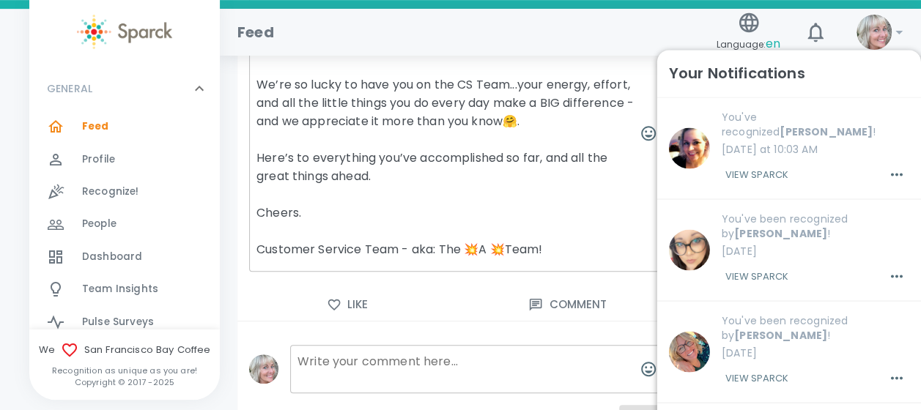
click at [632, 1] on div "Feed Language: en 1 !" at bounding box center [565, 27] width 678 height 64
click at [813, 32] on icon "button" at bounding box center [815, 32] width 23 height 23
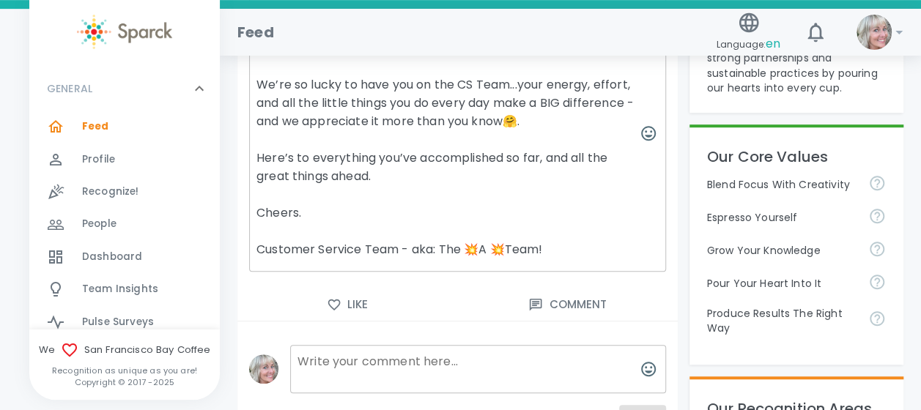
click at [511, 361] on textarea at bounding box center [478, 369] width 376 height 48
click at [95, 155] on span "Profile" at bounding box center [98, 159] width 33 height 15
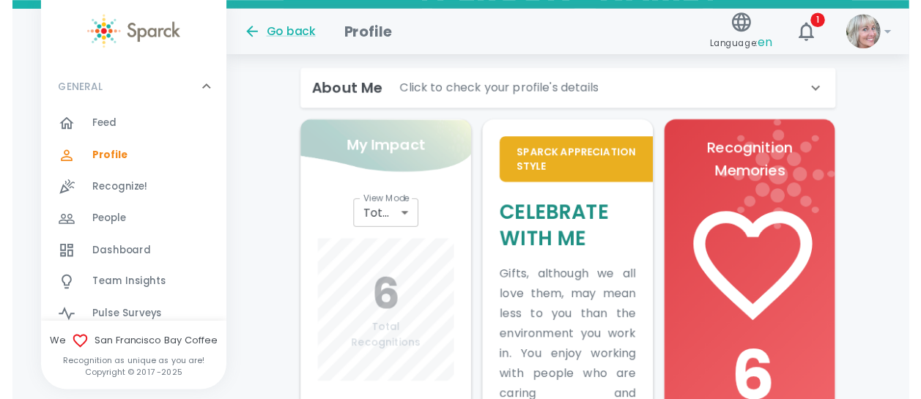
scroll to position [369, 0]
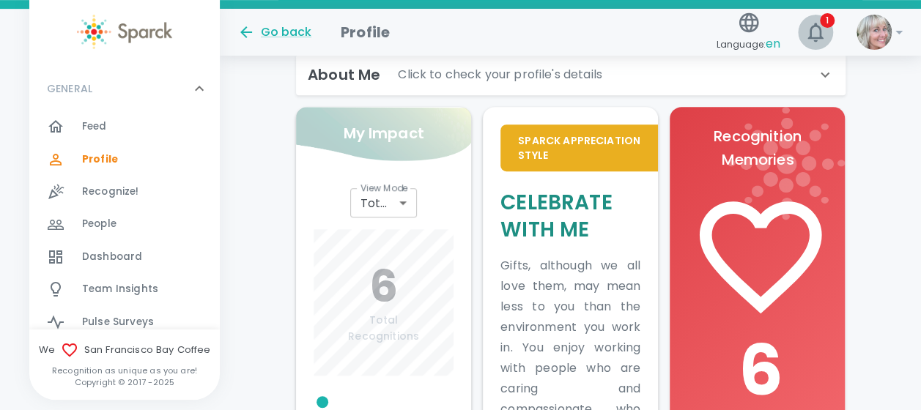
click at [816, 35] on icon "button" at bounding box center [815, 32] width 23 height 23
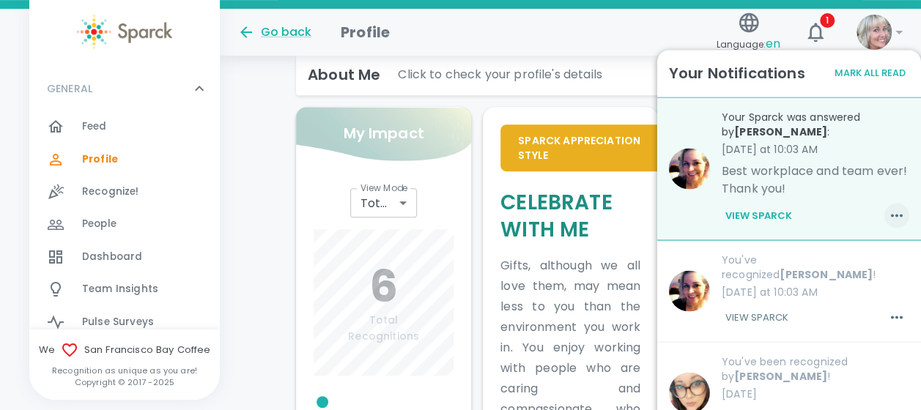
click at [893, 218] on icon "button" at bounding box center [897, 216] width 18 height 18
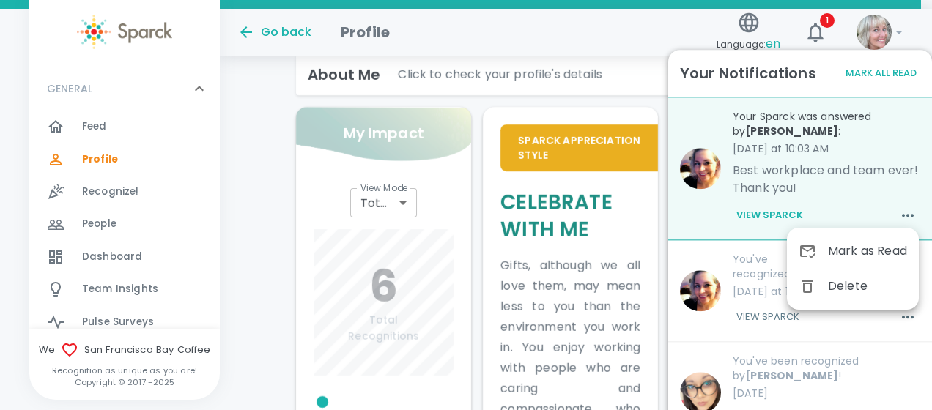
click at [472, 22] on div at bounding box center [466, 205] width 932 height 410
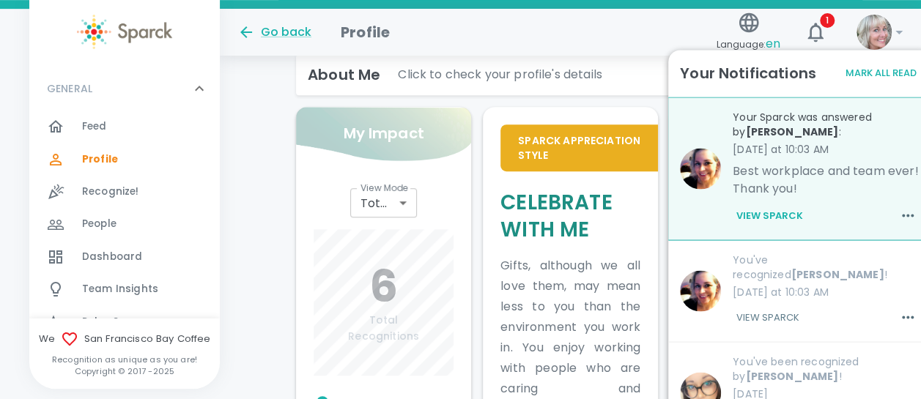
click at [109, 258] on span "Dashboard" at bounding box center [112, 257] width 60 height 15
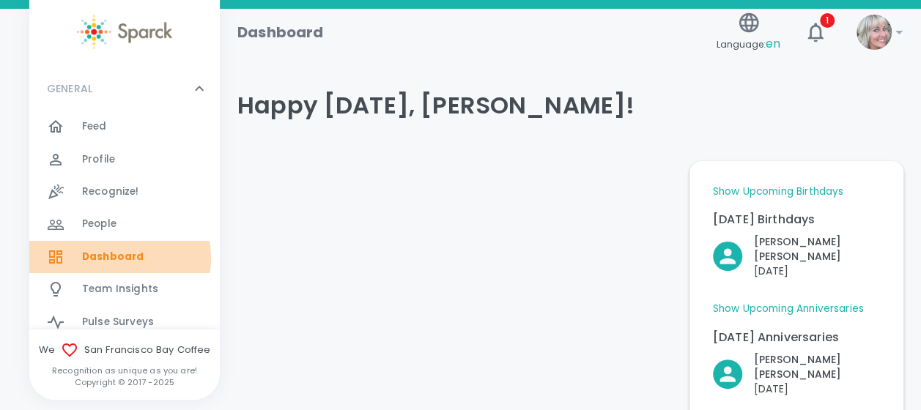
click at [109, 258] on span "Dashboard" at bounding box center [113, 257] width 62 height 15
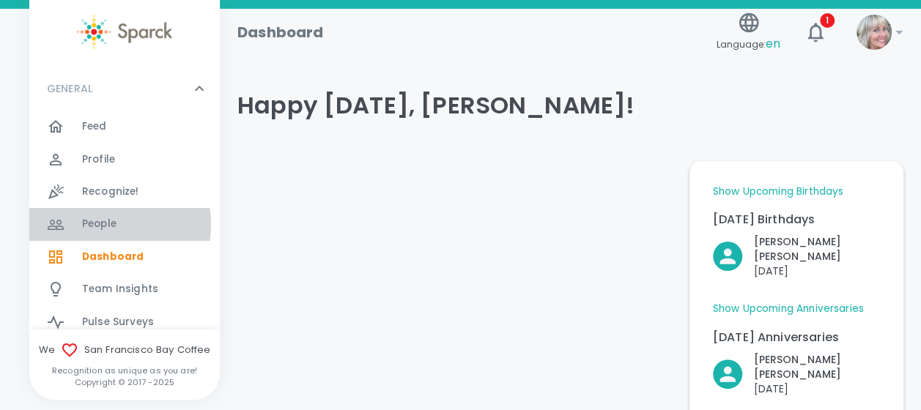
click at [100, 224] on span "People" at bounding box center [99, 224] width 34 height 15
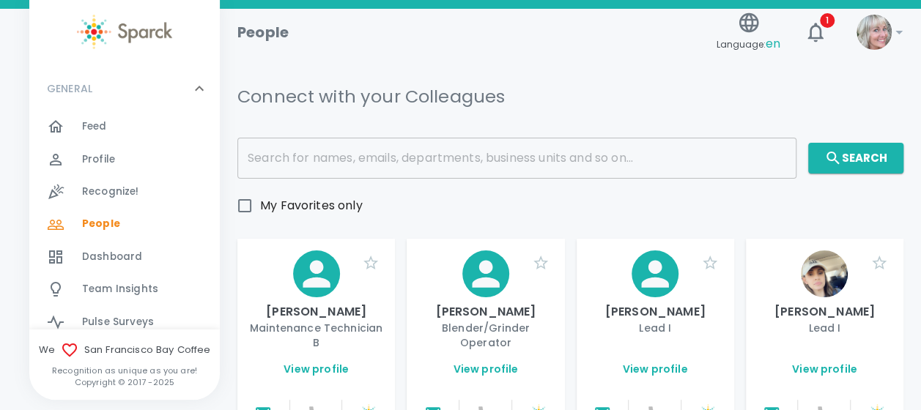
click at [99, 258] on span "Dashboard" at bounding box center [112, 257] width 60 height 15
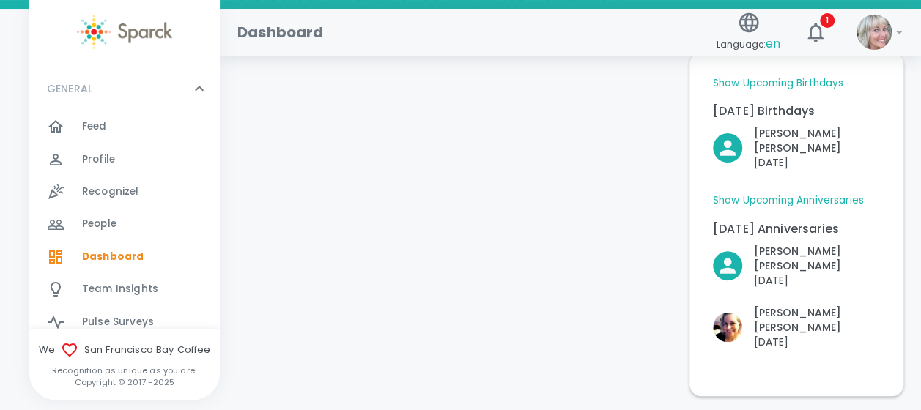
scroll to position [126, 0]
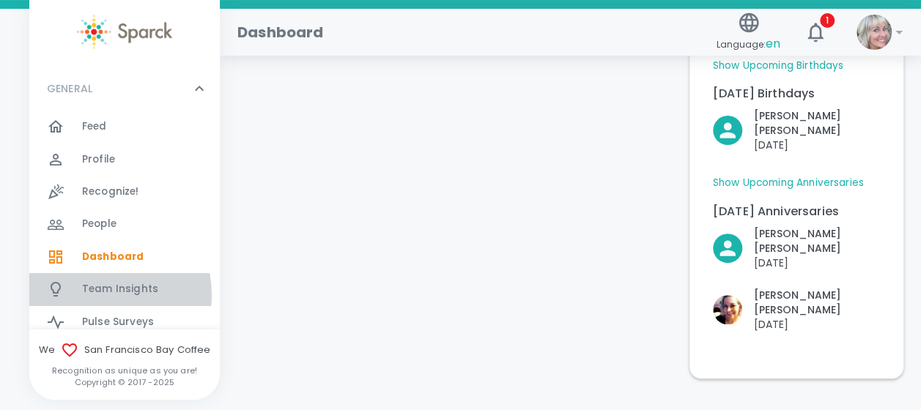
click at [97, 295] on span "Team Insights" at bounding box center [120, 289] width 76 height 15
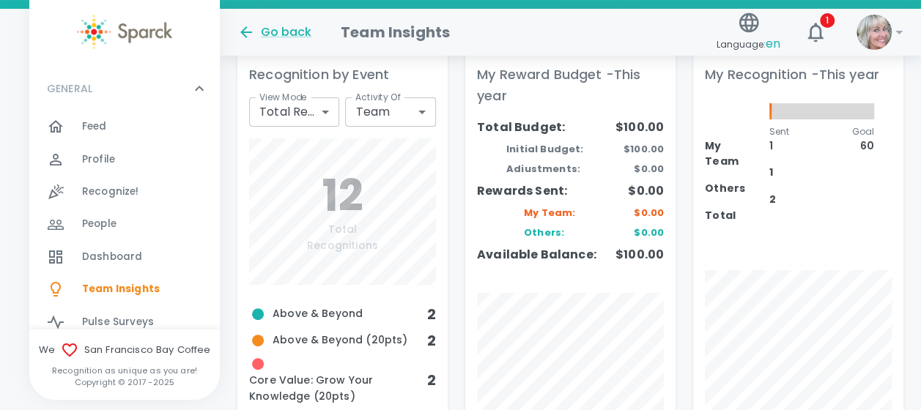
click at [97, 196] on span "Recognize!" at bounding box center [110, 192] width 57 height 15
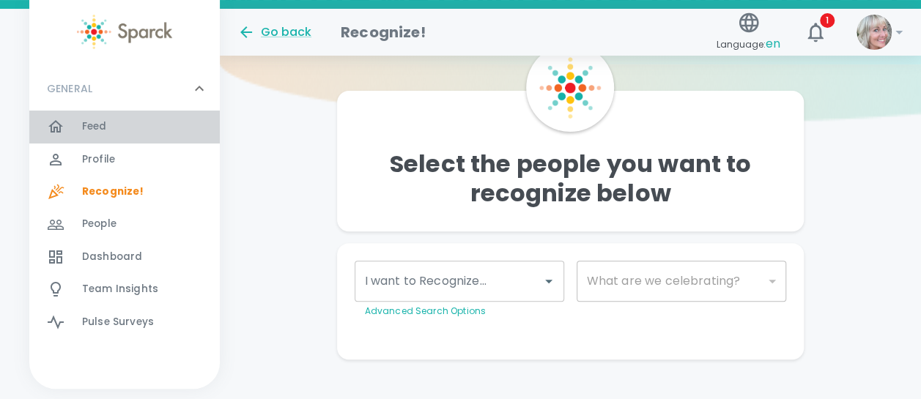
click at [95, 115] on div "Feed 0" at bounding box center [124, 127] width 191 height 32
